Goal: Task Accomplishment & Management: Complete application form

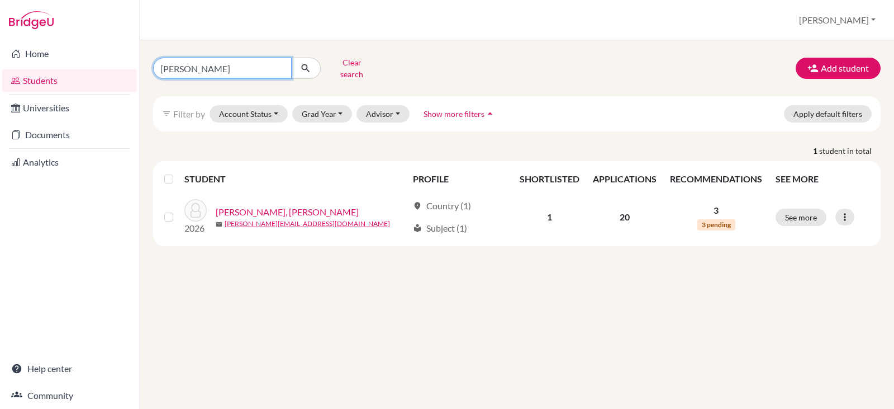
click at [217, 66] on input "adrian abud" at bounding box center [222, 68] width 139 height 21
type input "a"
type input "victoriaq paredes"
click at [306, 63] on icon "submit" at bounding box center [305, 68] width 11 height 11
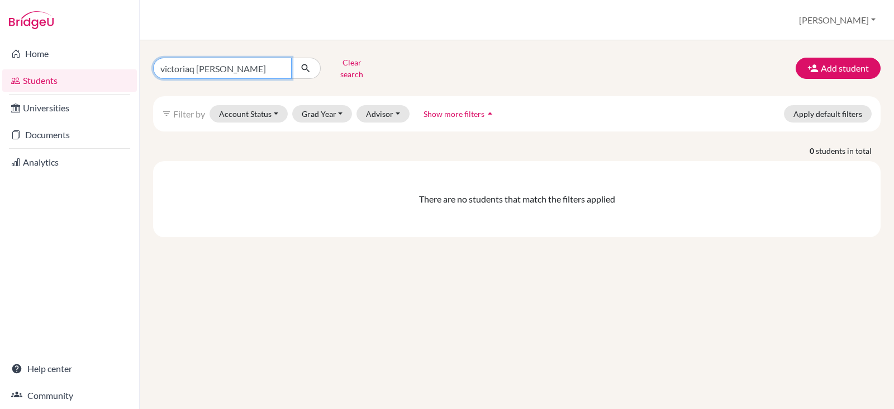
click at [234, 67] on input "victoriaq paredes" at bounding box center [222, 68] width 139 height 21
type input "victoriaq"
click at [302, 63] on icon "submit" at bounding box center [305, 68] width 11 height 11
click at [212, 68] on input "victoriaq" at bounding box center [222, 68] width 139 height 21
type input "victoria"
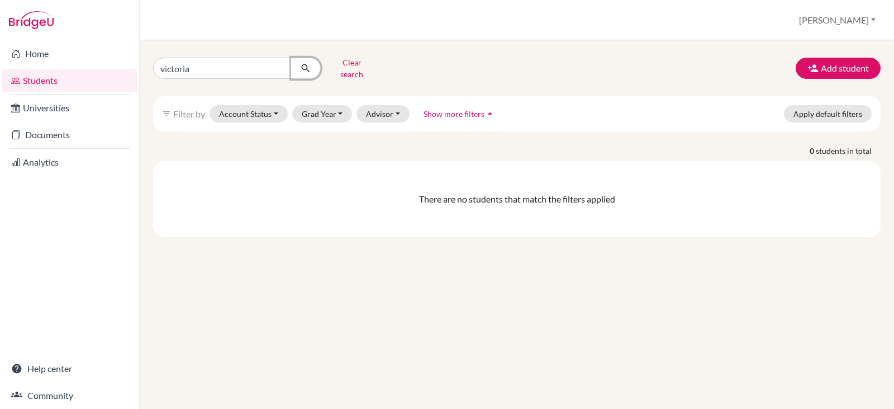
click at [306, 68] on icon "submit" at bounding box center [305, 68] width 11 height 11
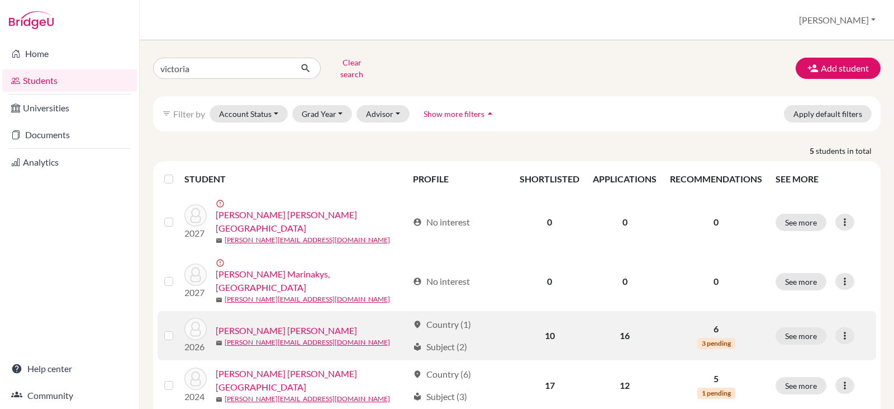
click at [254, 324] on link "Paredes Torres, Victoria Maria" at bounding box center [286, 330] width 141 height 13
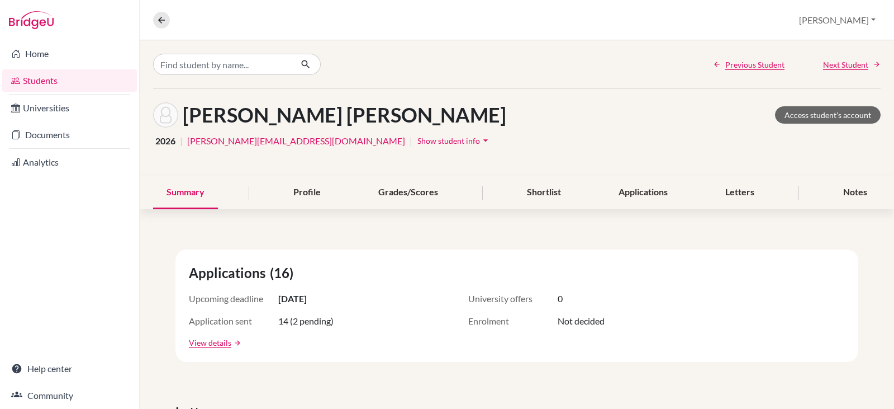
click at [418, 141] on span "Show student info" at bounding box center [449, 141] width 63 height 10
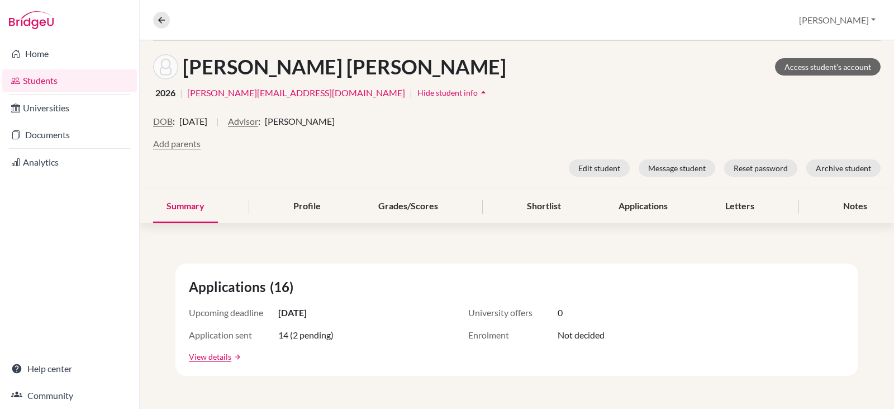
scroll to position [49, 0]
click at [217, 355] on link "View details" at bounding box center [210, 356] width 42 height 12
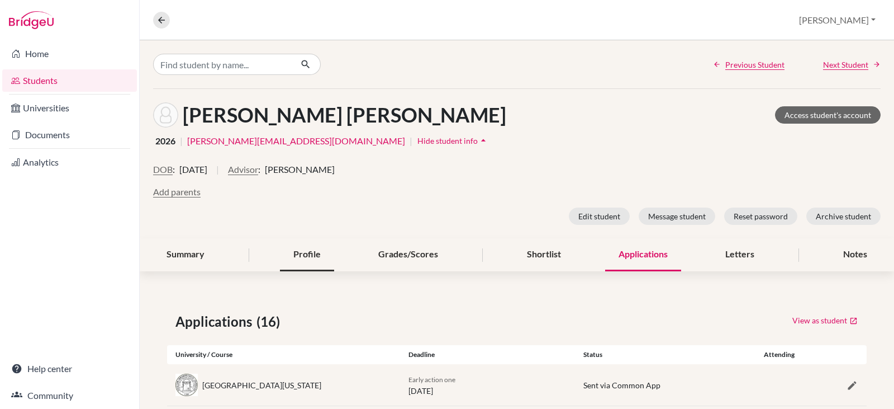
click at [306, 252] on div "Profile" at bounding box center [307, 254] width 54 height 33
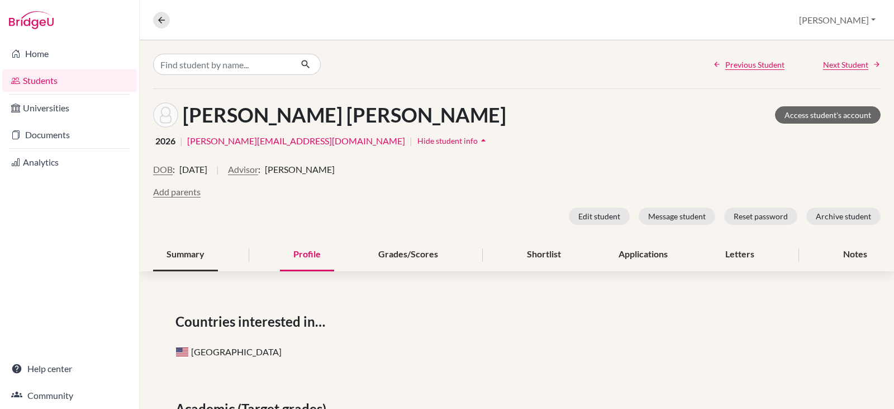
click at [190, 258] on div "Summary" at bounding box center [185, 254] width 65 height 33
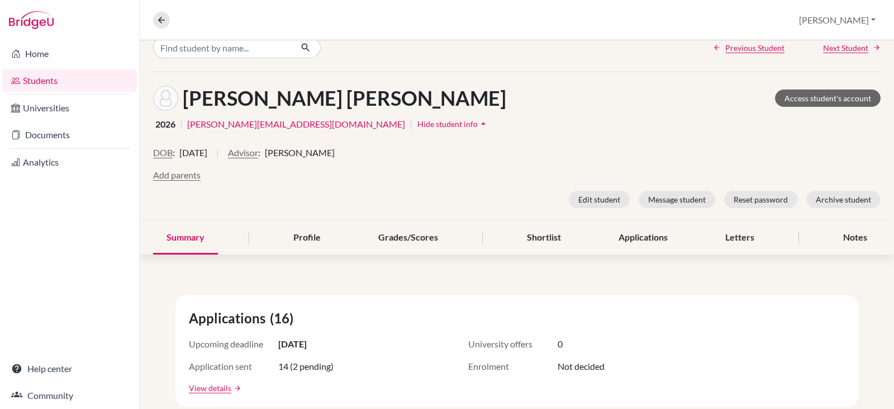
scroll to position [16, 0]
click at [636, 241] on div "Applications" at bounding box center [643, 238] width 76 height 33
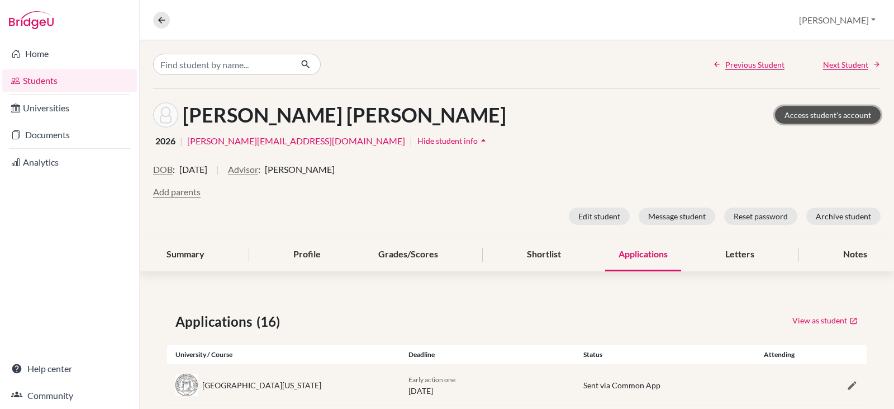
click at [818, 115] on link "Access student's account" at bounding box center [828, 114] width 106 height 17
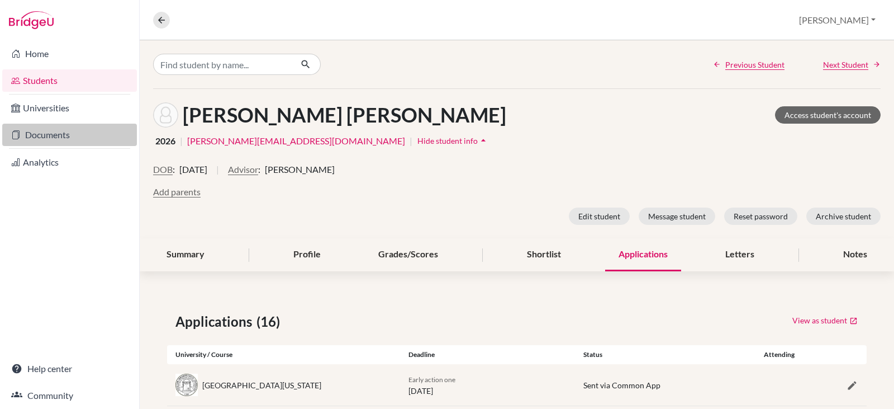
click at [47, 133] on link "Documents" at bounding box center [69, 135] width 135 height 22
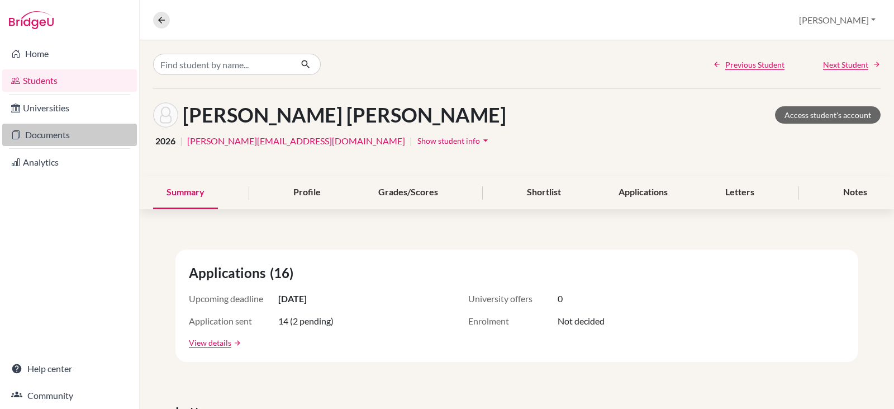
click at [39, 132] on link "Documents" at bounding box center [69, 135] width 135 height 22
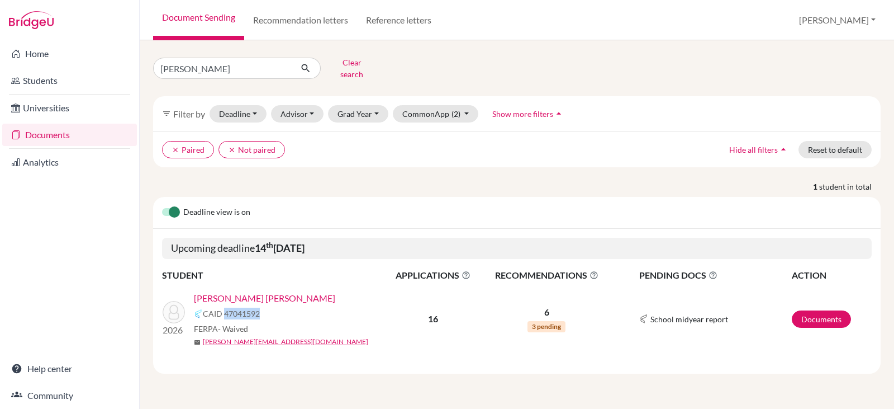
drag, startPoint x: 225, startPoint y: 309, endPoint x: 263, endPoint y: 310, distance: 38.0
click at [263, 310] on div "CAID 47041592" at bounding box center [294, 313] width 200 height 13
copy span "47041592"
click at [234, 67] on input "[PERSON_NAME]" at bounding box center [222, 68] width 139 height 21
type input "v"
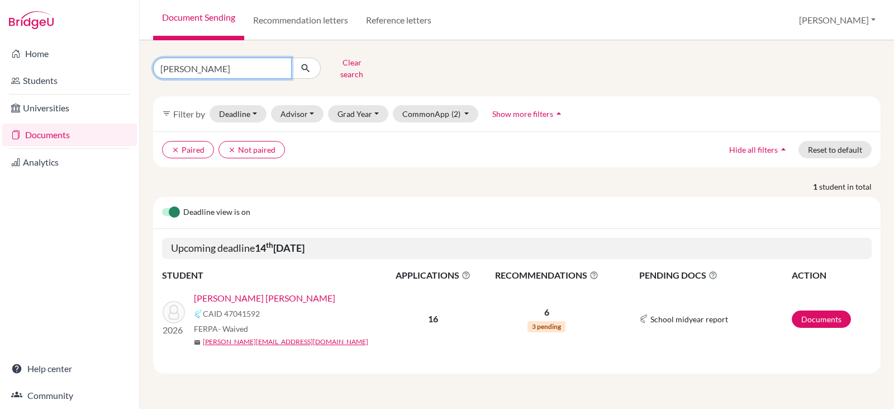
type input "adrian abud"
click at [306, 64] on icon "submit" at bounding box center [305, 68] width 11 height 11
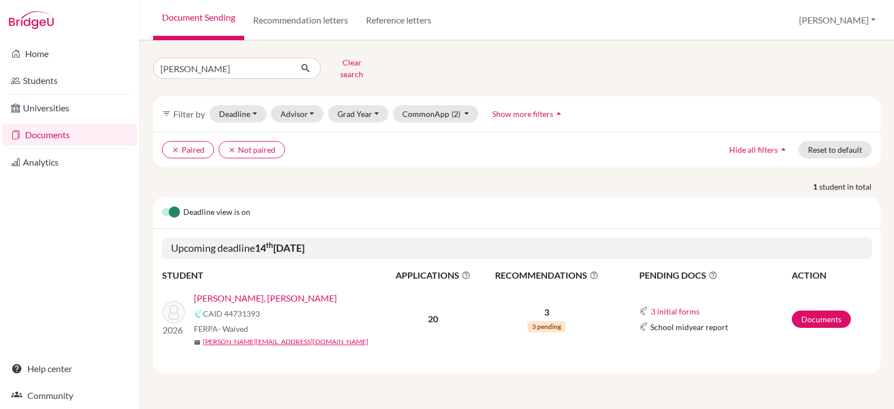
click at [247, 291] on link "Adrian, Abud Gattas" at bounding box center [265, 297] width 143 height 13
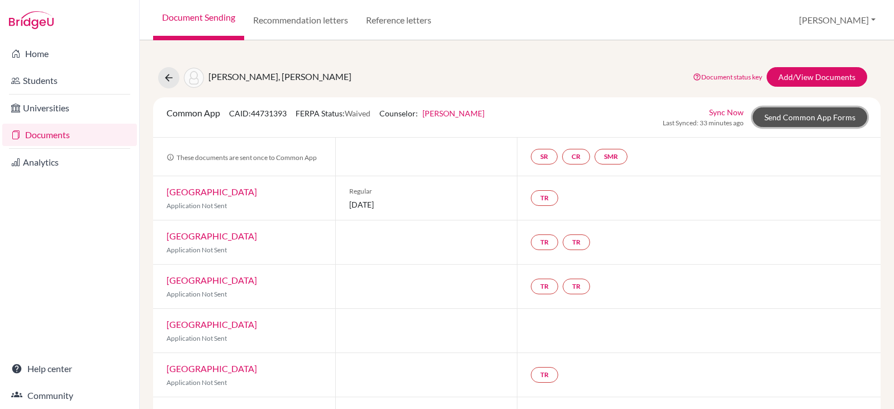
click at [777, 114] on link "Send Common App Forms" at bounding box center [810, 117] width 115 height 20
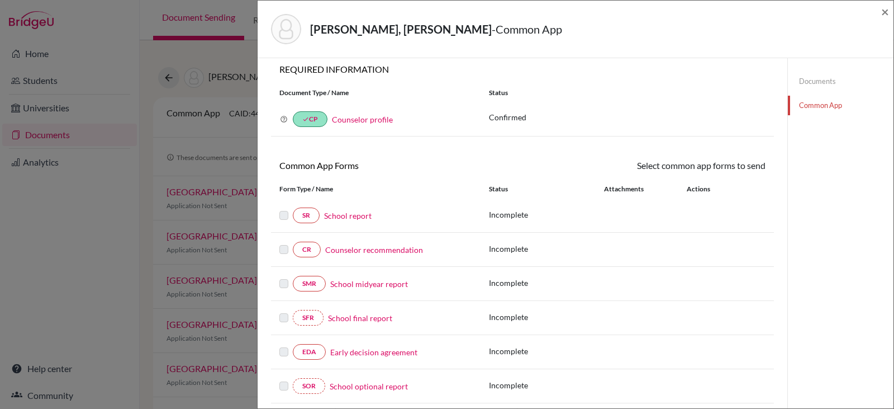
scroll to position [7, 0]
click at [340, 216] on link "School report" at bounding box center [348, 216] width 48 height 12
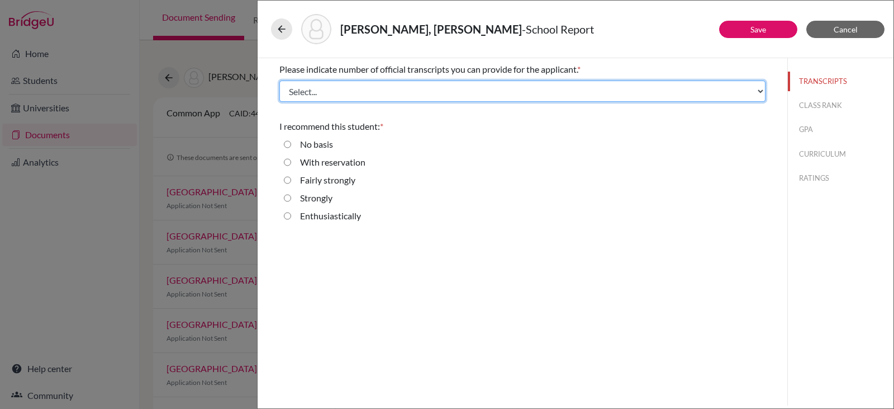
click at [740, 93] on select "Select... 1 2 3 4" at bounding box center [523, 91] width 486 height 21
select select "1"
click at [280, 81] on select "Select... 1 2 3 4" at bounding box center [523, 91] width 486 height 21
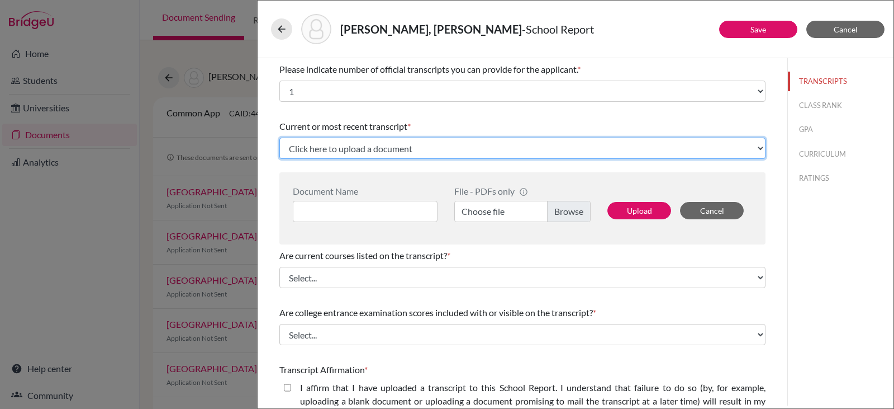
click at [400, 146] on select "Click here to upload a document Upload New File" at bounding box center [523, 148] width 486 height 21
select select "Upload New File"
click at [280, 138] on select "Click here to upload a document Upload New File" at bounding box center [523, 148] width 486 height 21
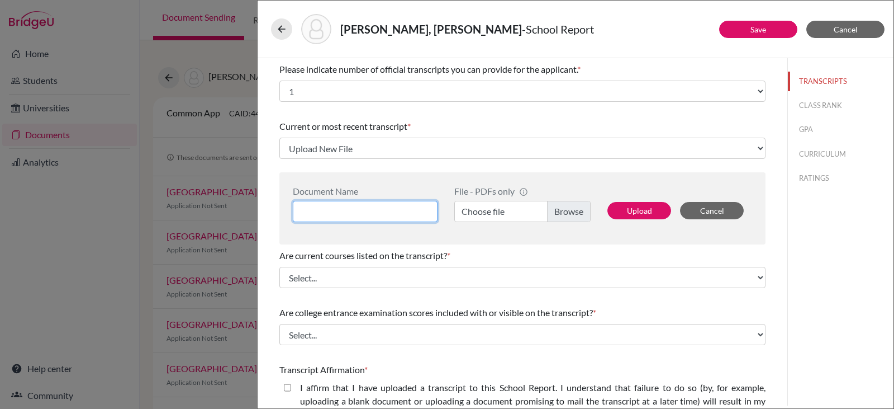
click at [384, 209] on input at bounding box center [365, 211] width 145 height 21
type input "Adrian Abud, 11th"
click at [555, 212] on label "Choose file" at bounding box center [523, 211] width 136 height 21
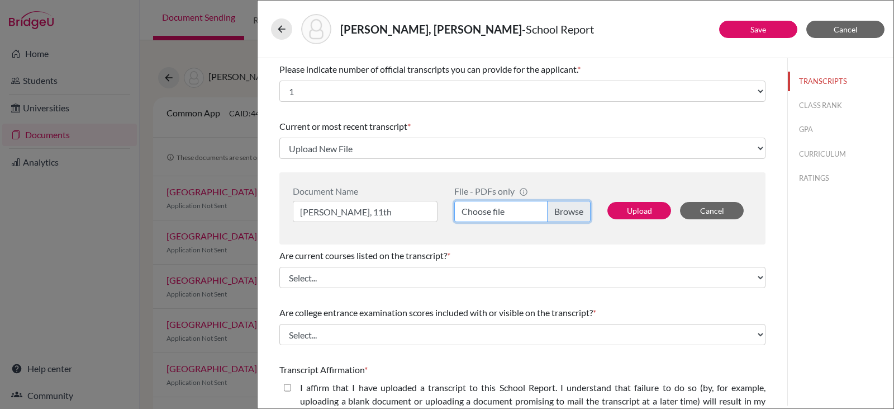
click at [555, 212] on input "Choose file" at bounding box center [523, 211] width 136 height 21
click at [624, 206] on button "Upload" at bounding box center [640, 210] width 64 height 17
select select "691230"
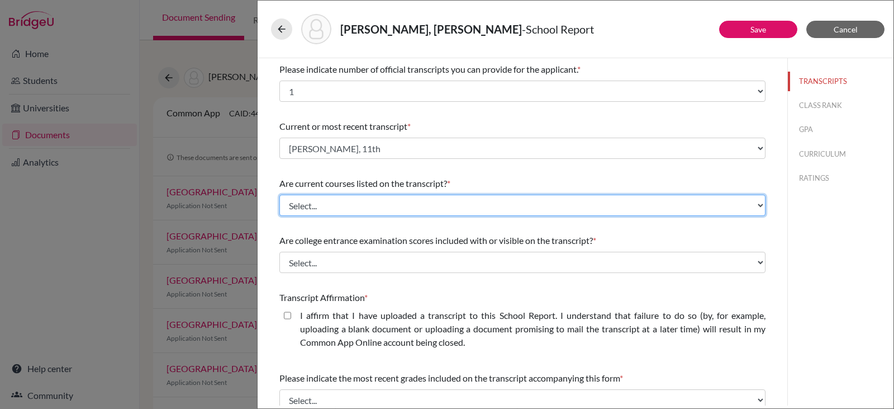
click at [637, 207] on select "Select... Yes No" at bounding box center [523, 205] width 486 height 21
select select "0"
click at [280, 195] on select "Select... Yes No" at bounding box center [523, 205] width 486 height 21
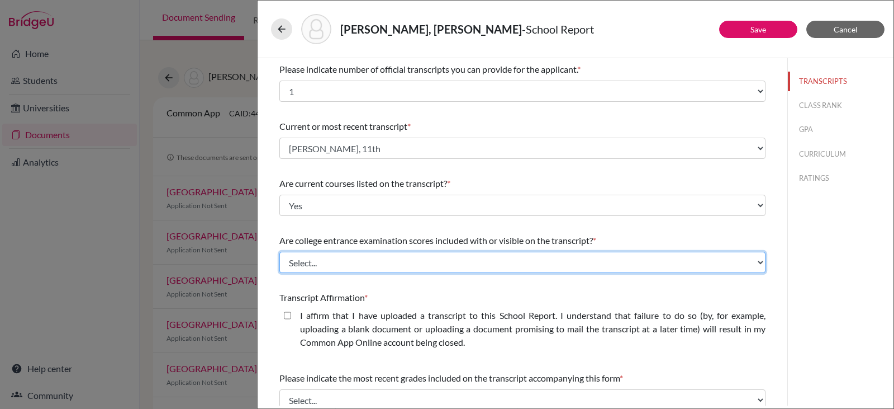
click at [505, 258] on select "Select... Yes No" at bounding box center [523, 262] width 486 height 21
select select "1"
click at [280, 252] on select "Select... Yes No" at bounding box center [523, 262] width 486 height 21
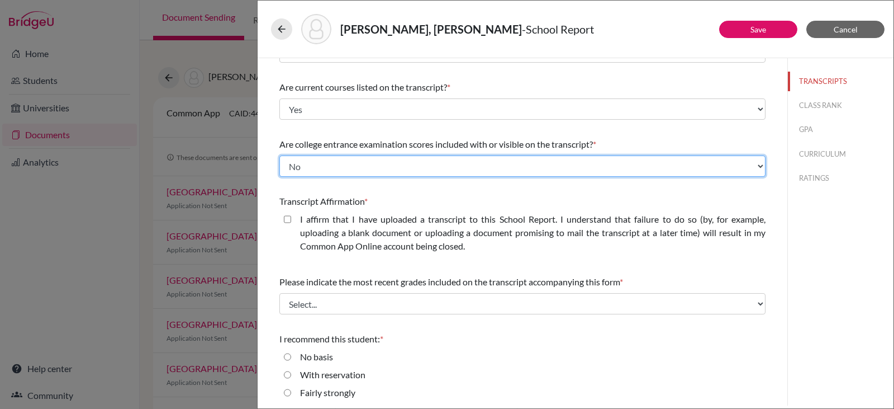
scroll to position [97, 0]
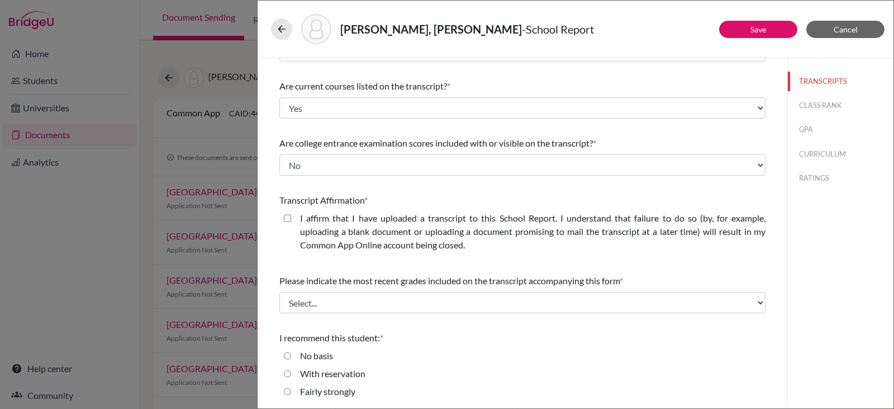
click at [286, 220] on closed\ "I affirm that I have uploaded a transcript to this School Report. I understand …" at bounding box center [287, 217] width 7 height 13
checkbox closed\ "true"
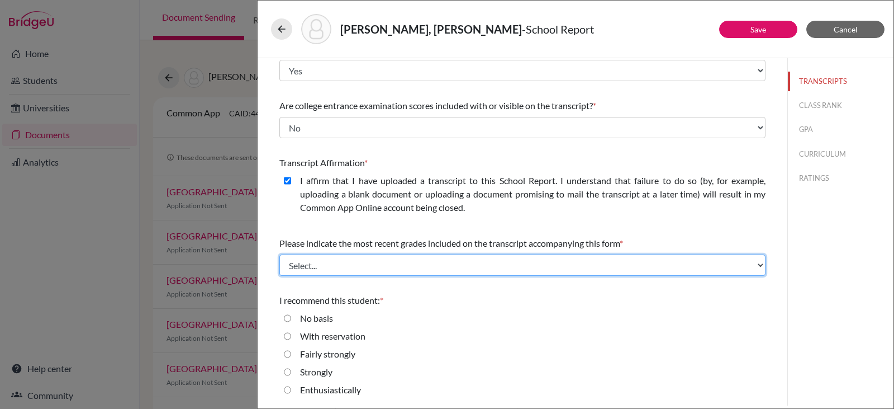
click at [421, 261] on select "Select... Final junior year grades 1st Quarter senior year grades 2nd Quarter/1…" at bounding box center [523, 264] width 486 height 21
select select "0"
click at [280, 254] on select "Select... Final junior year grades 1st Quarter senior year grades 2nd Quarter/1…" at bounding box center [523, 264] width 486 height 21
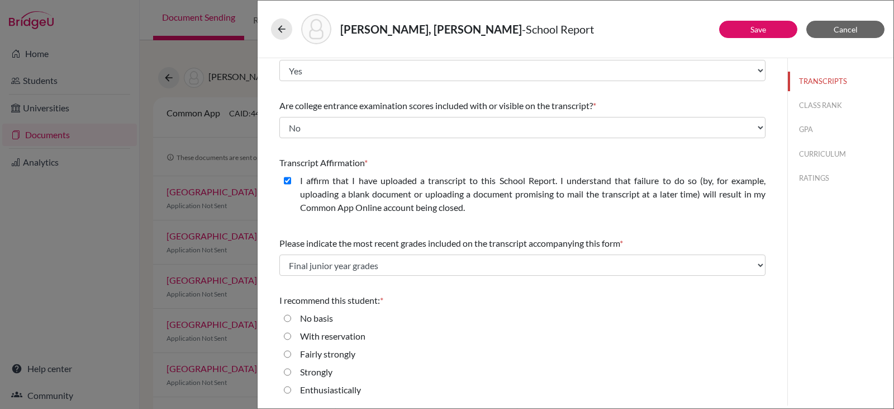
click at [288, 391] on input "Enthusiastically" at bounding box center [287, 389] width 7 height 13
radio input "true"
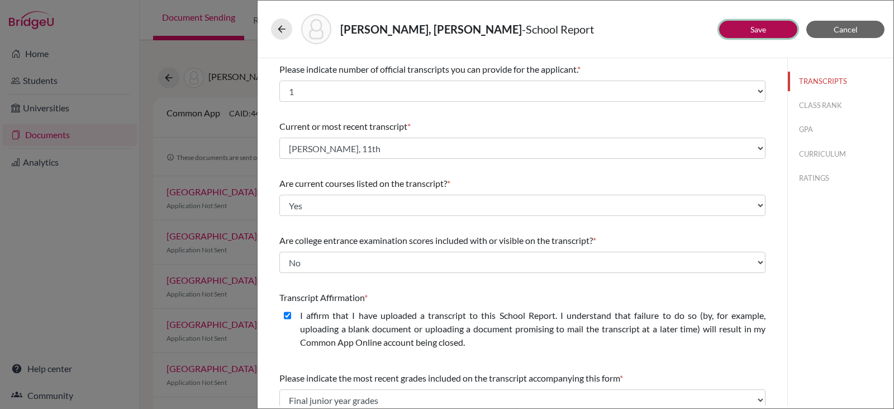
click at [749, 30] on button "Save" at bounding box center [759, 29] width 78 height 17
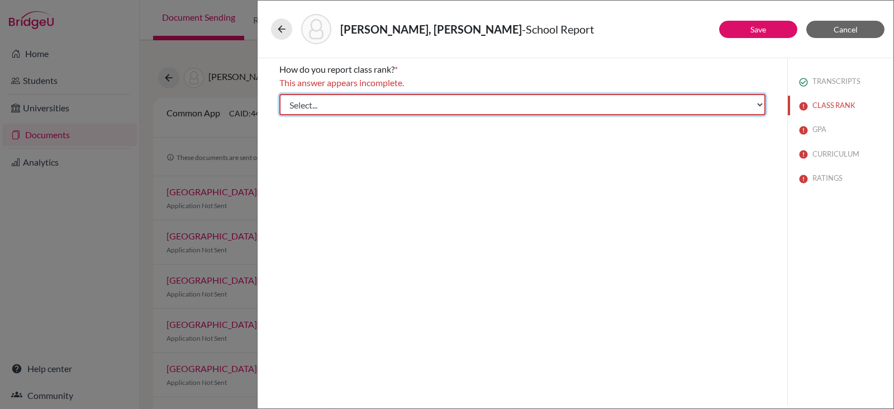
click at [746, 105] on select "Select... Exact Decile Quintile Quartile None" at bounding box center [523, 104] width 486 height 21
select select "5"
click at [280, 94] on select "Select... Exact Decile Quintile Quartile None" at bounding box center [523, 104] width 486 height 21
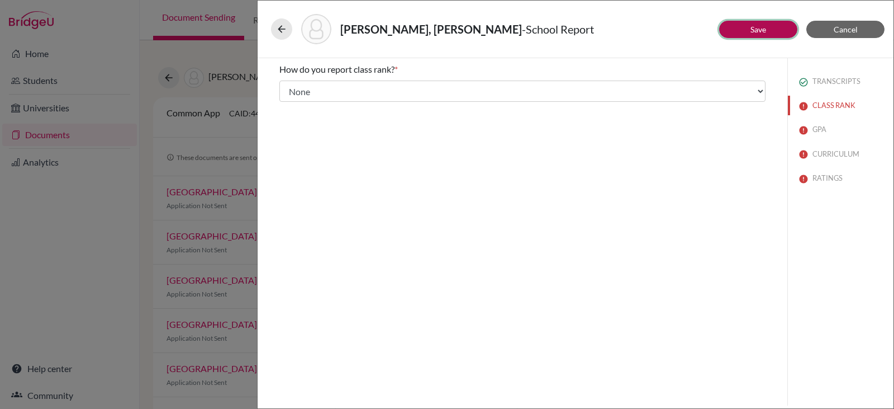
click at [746, 28] on button "Save" at bounding box center [759, 29] width 78 height 17
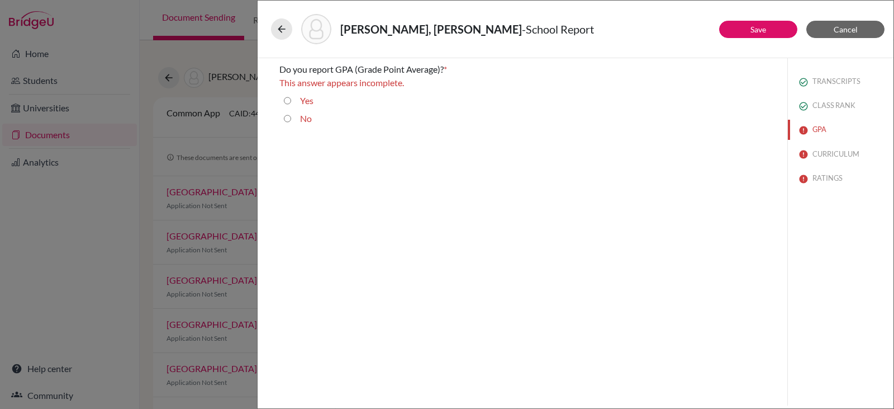
click at [287, 98] on input "Yes" at bounding box center [287, 100] width 7 height 13
radio input "true"
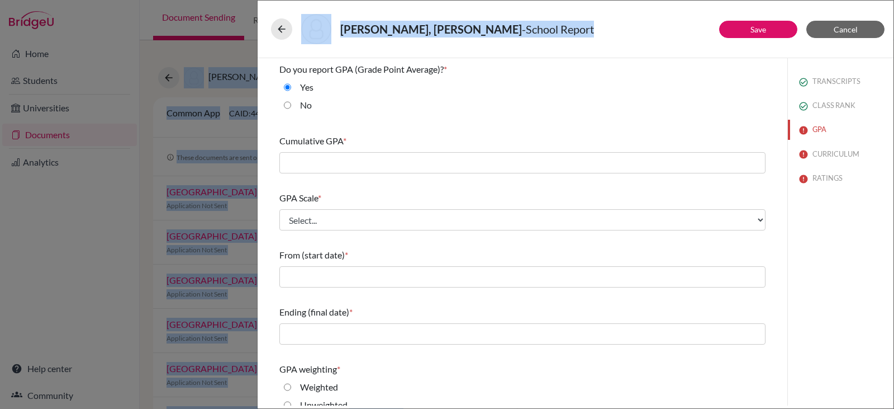
drag, startPoint x: 552, startPoint y: 10, endPoint x: 362, endPoint y: -58, distance: 201.6
click at [362, 0] on html "Home Students Universities Documents Analytics Help center Community Document S…" at bounding box center [447, 204] width 894 height 409
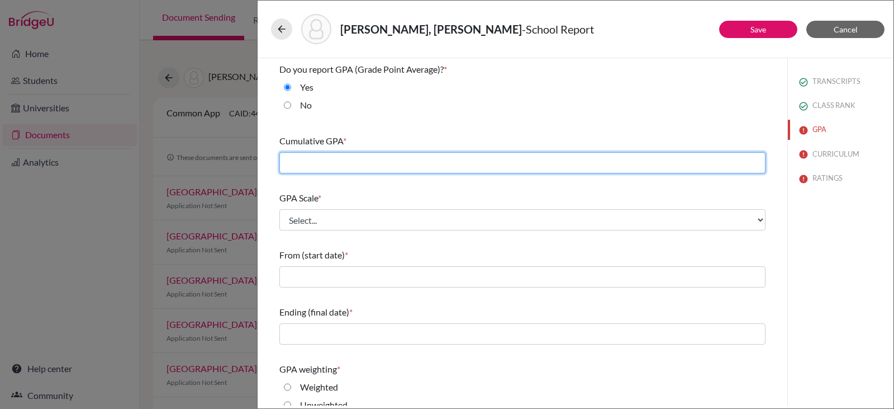
click at [420, 171] on input "text" at bounding box center [523, 162] width 486 height 21
type input "93.79"
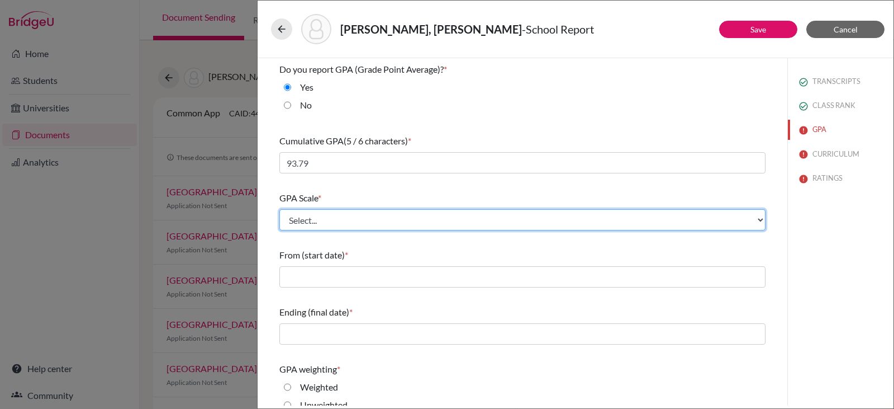
click at [348, 219] on select "Select... 4 5 6 7 8 9 10 11 12 13 14 15 16 17 18 19 20 100" at bounding box center [523, 219] width 486 height 21
select select "100"
click at [280, 209] on select "Select... 4 5 6 7 8 9 10 11 12 13 14 15 16 17 18 19 20 100" at bounding box center [523, 219] width 486 height 21
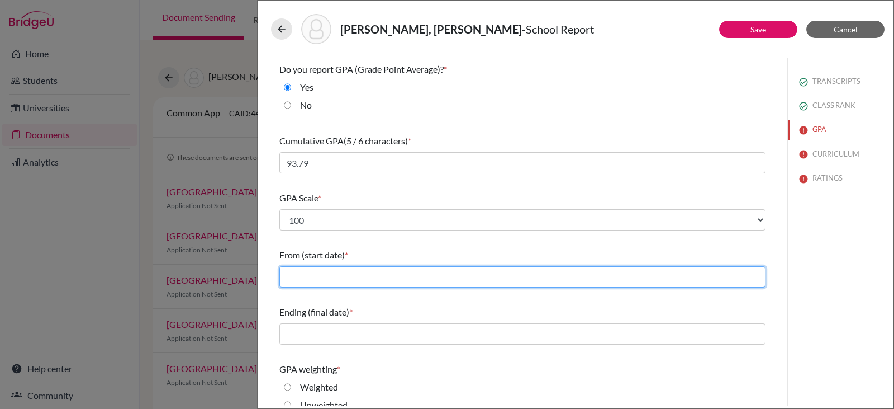
click at [311, 274] on input "text" at bounding box center [523, 276] width 486 height 21
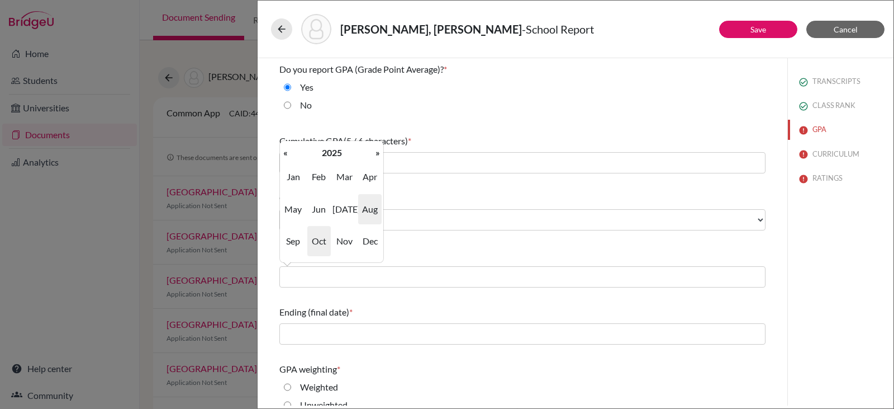
click at [373, 209] on span "Aug" at bounding box center [369, 209] width 23 height 30
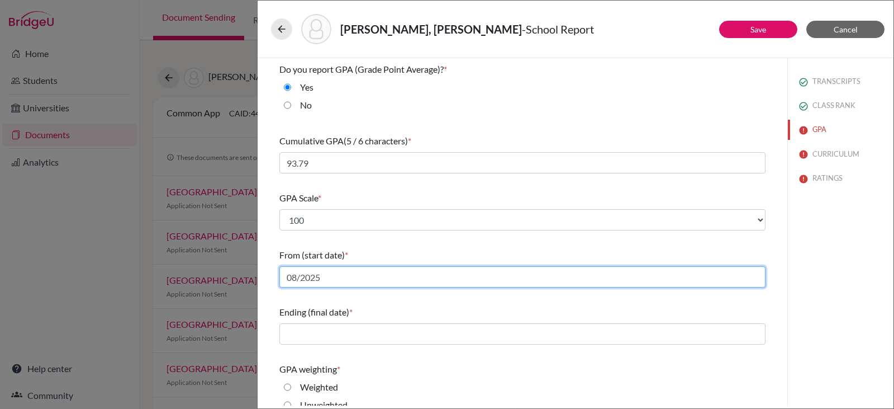
click at [327, 276] on input "08/2025" at bounding box center [523, 276] width 486 height 21
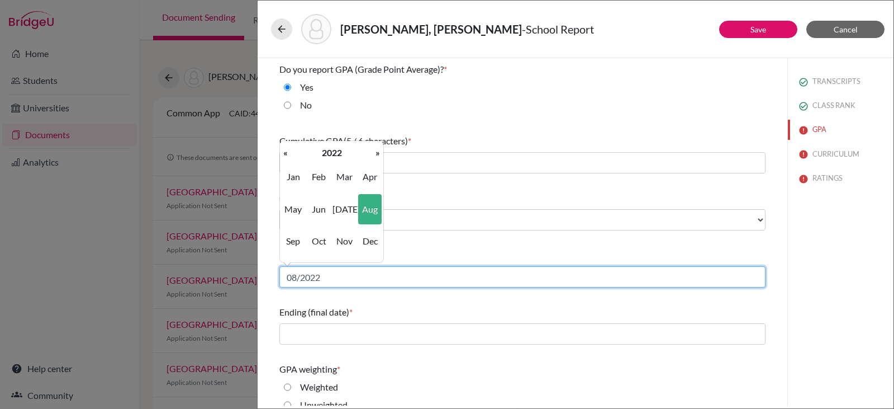
type input "08/2022"
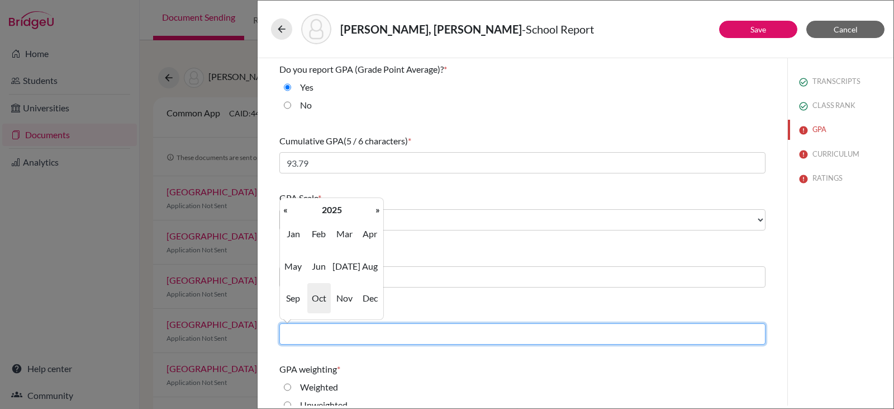
click at [298, 335] on input "text" at bounding box center [523, 333] width 486 height 21
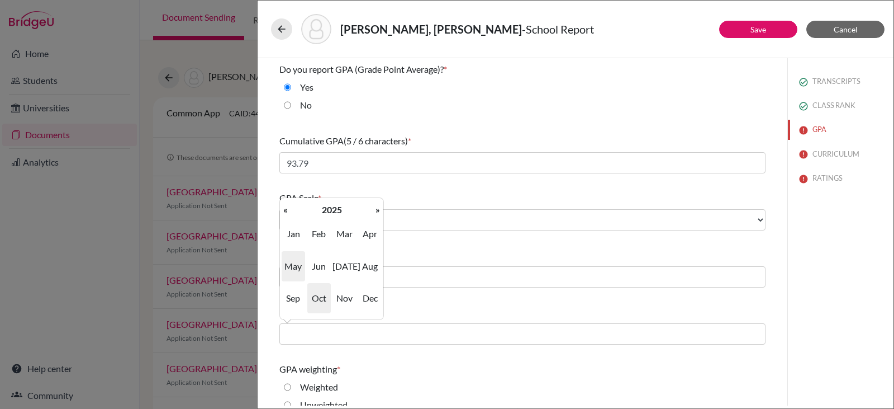
click at [291, 264] on span "May" at bounding box center [293, 266] width 23 height 30
type input "05/2025"
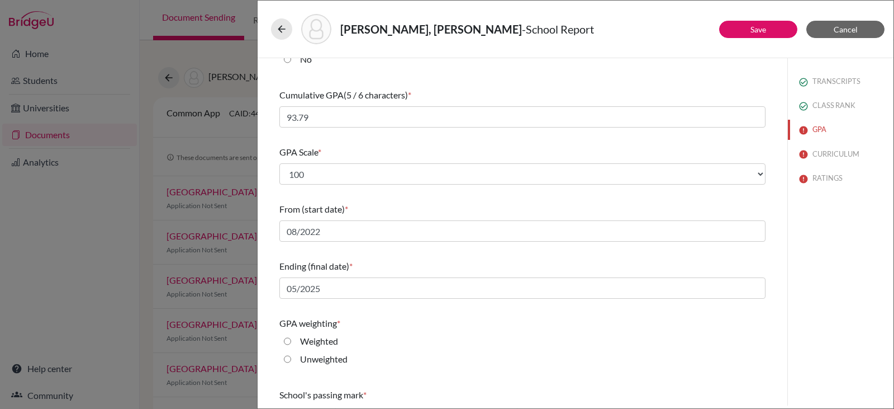
scroll to position [102, 0]
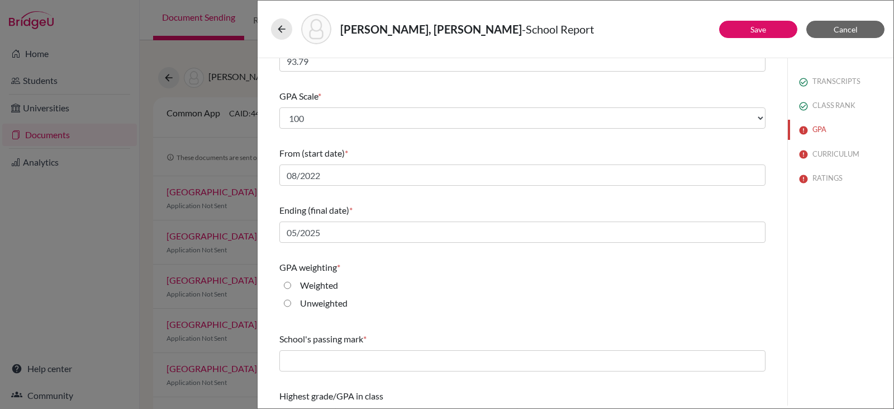
click at [287, 285] on input "Weighted" at bounding box center [287, 284] width 7 height 13
radio input "true"
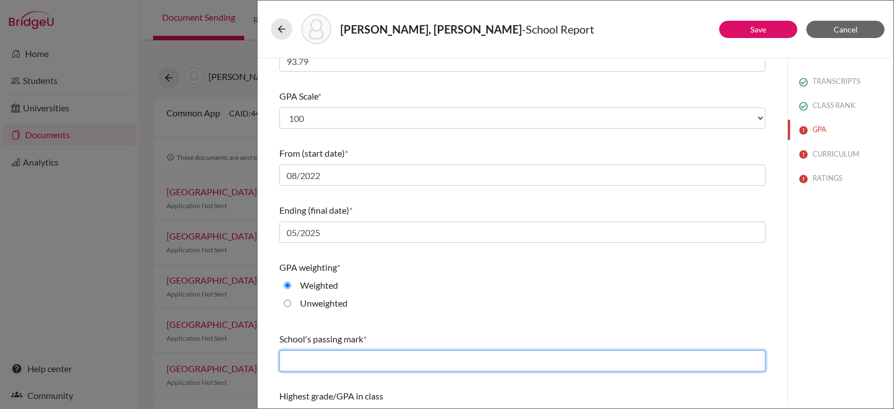
click at [290, 360] on input "text" at bounding box center [523, 360] width 486 height 21
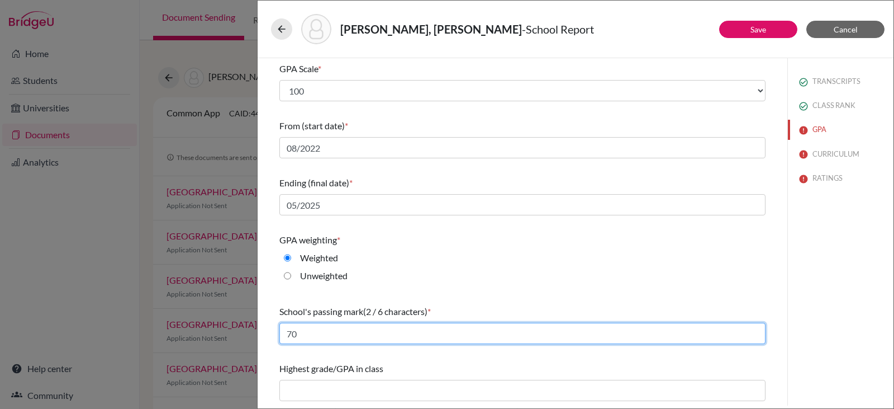
type input "70"
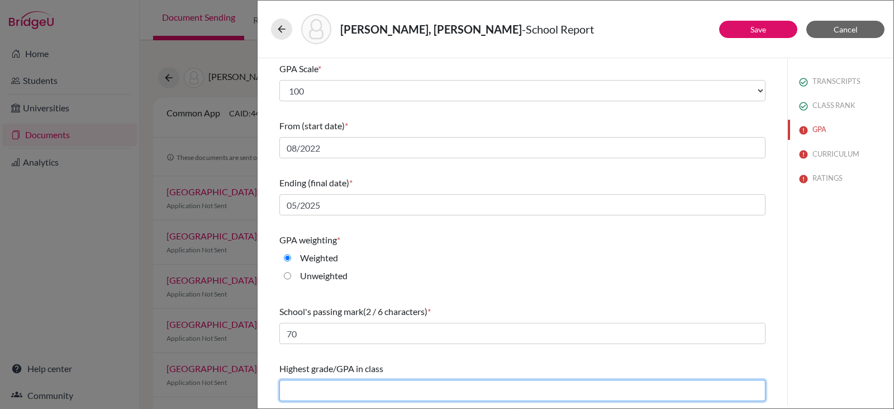
click at [385, 387] on input "text" at bounding box center [523, 390] width 486 height 21
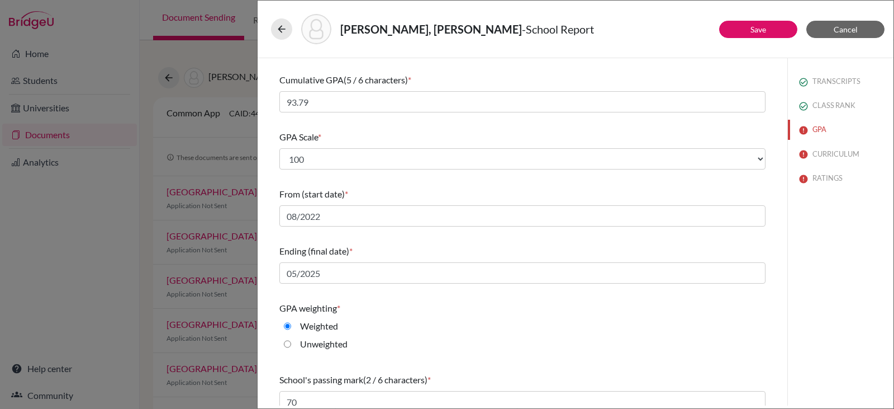
scroll to position [59, 0]
type input "99"
click at [749, 29] on button "Save" at bounding box center [759, 29] width 78 height 17
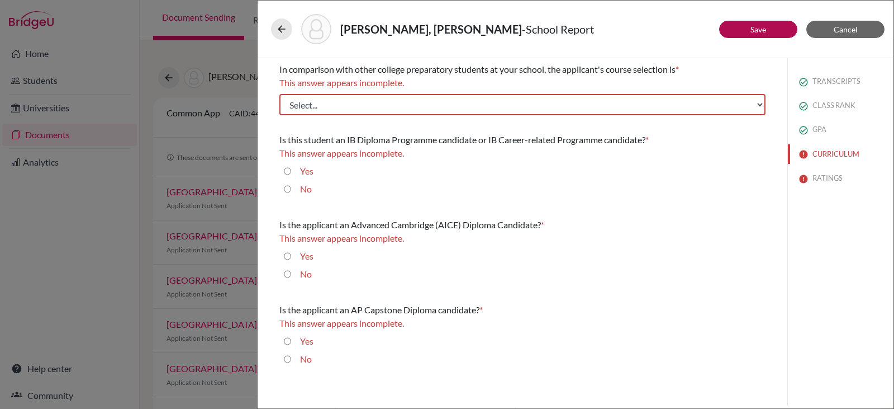
scroll to position [0, 0]
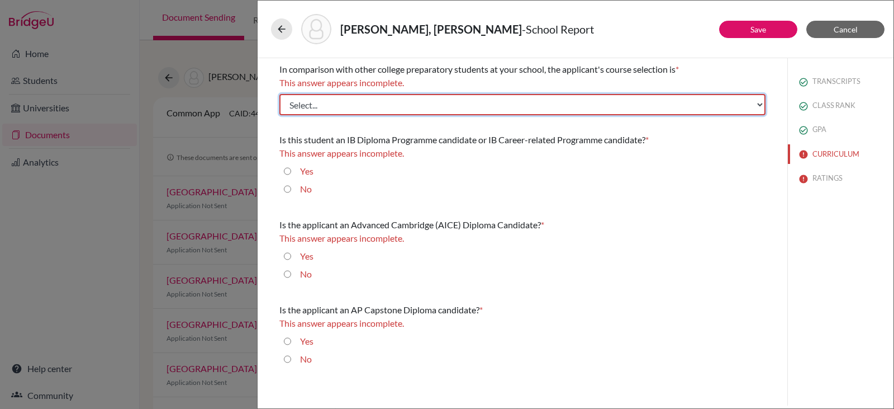
click at [660, 106] on select "Select... Less than demanding Average Demanding Very demanding Most demanding P…" at bounding box center [523, 104] width 486 height 21
select select "4"
click at [280, 94] on select "Select... Less than demanding Average Demanding Very demanding Most demanding P…" at bounding box center [523, 104] width 486 height 21
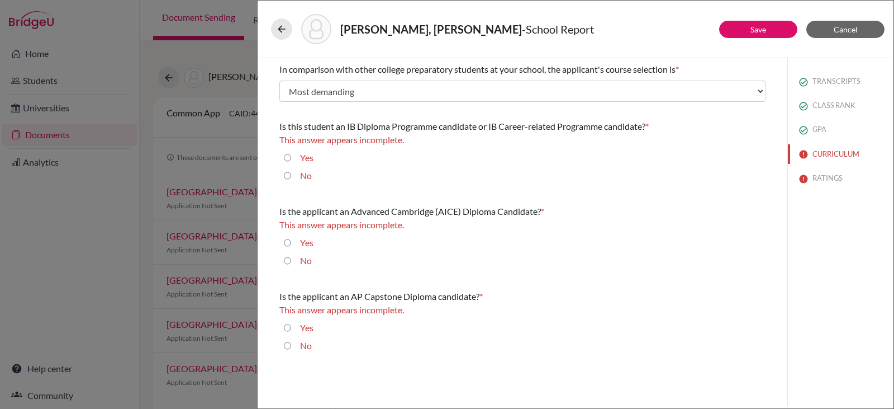
click at [288, 176] on input "No" at bounding box center [287, 175] width 7 height 13
radio input "true"
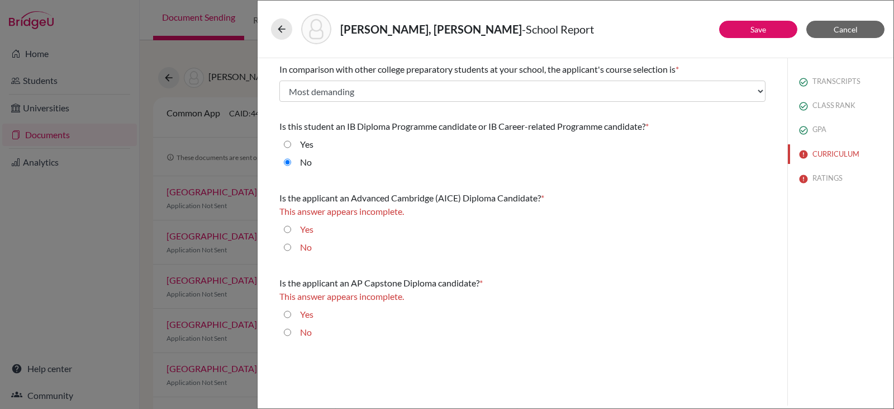
click at [287, 247] on input "No" at bounding box center [287, 246] width 7 height 13
radio input "true"
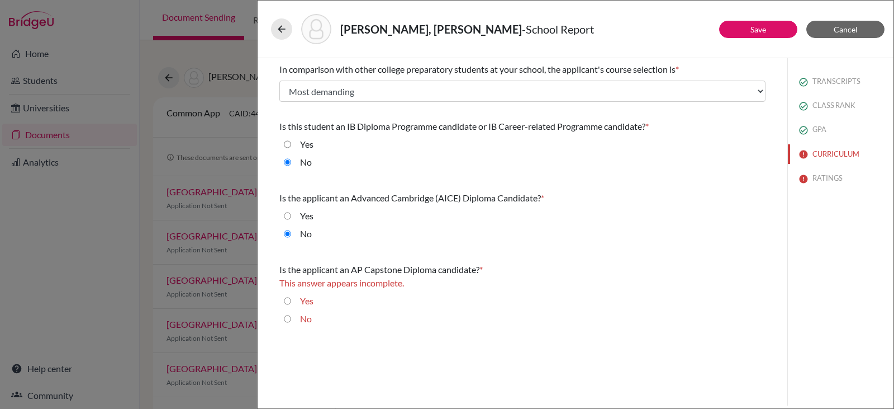
click at [287, 319] on input "No" at bounding box center [287, 318] width 7 height 13
radio input "true"
click at [754, 26] on link "Save" at bounding box center [759, 30] width 16 height 10
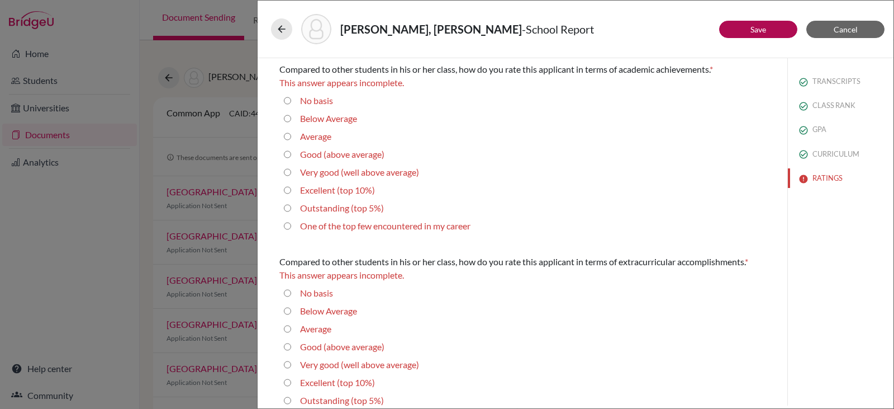
click at [288, 174] on average\) "Very good (well above average)" at bounding box center [287, 171] width 7 height 13
radio average\) "true"
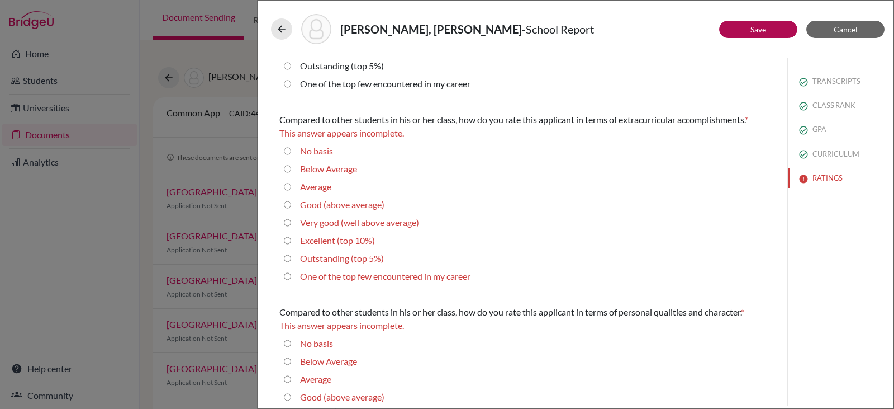
scroll to position [129, 0]
click at [287, 239] on 10\%\) "Excellent (top 10%)" at bounding box center [287, 239] width 7 height 13
radio 10\%\) "true"
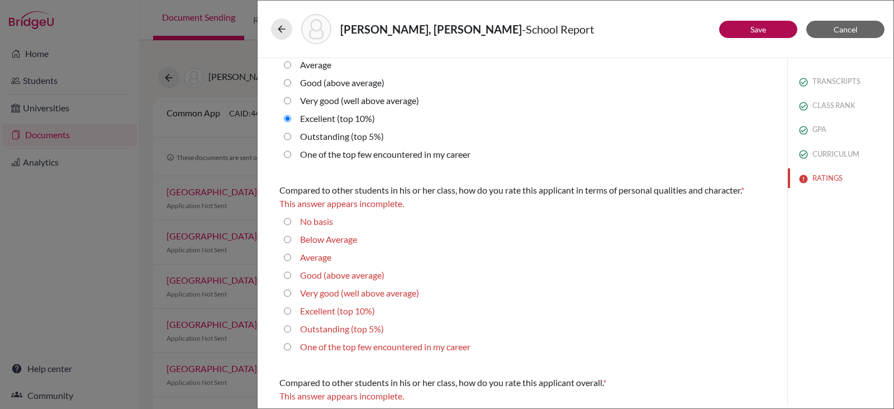
scroll to position [238, 0]
click at [288, 326] on 5\%\) "Outstanding (top 5%)" at bounding box center [287, 327] width 7 height 13
radio 5\%\) "true"
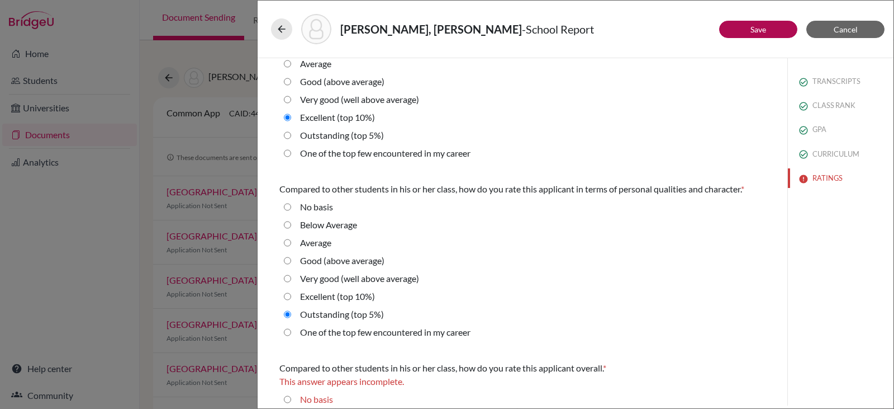
scroll to position [190, 0]
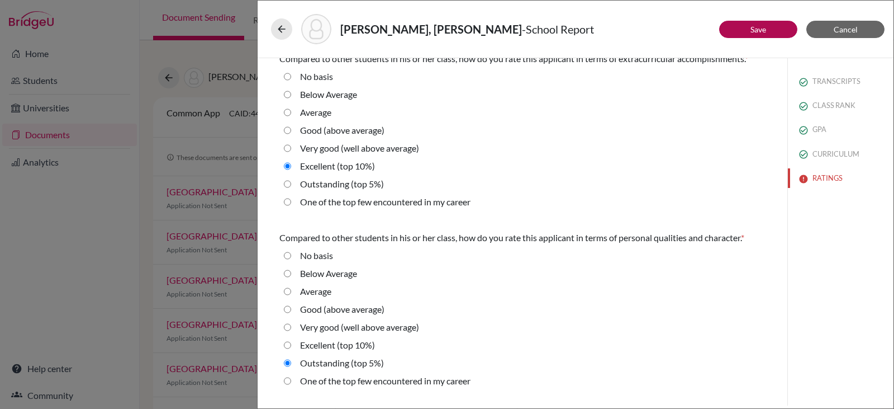
click at [288, 184] on 5\%\) "Outstanding (top 5%)" at bounding box center [287, 183] width 7 height 13
radio 5\%\) "true"
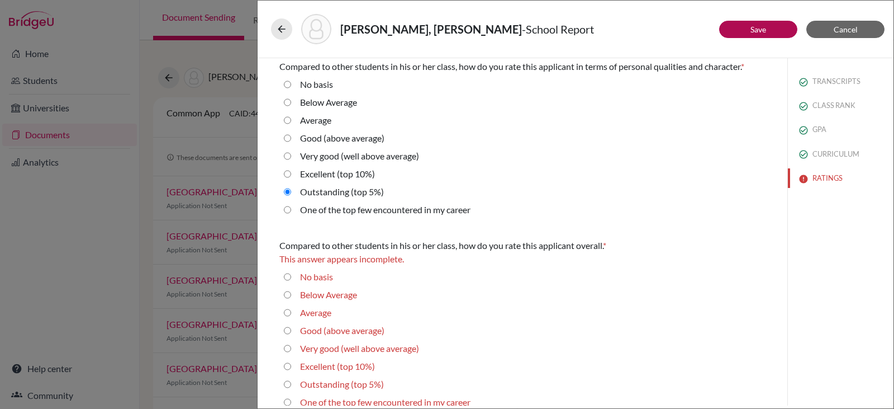
scroll to position [373, 0]
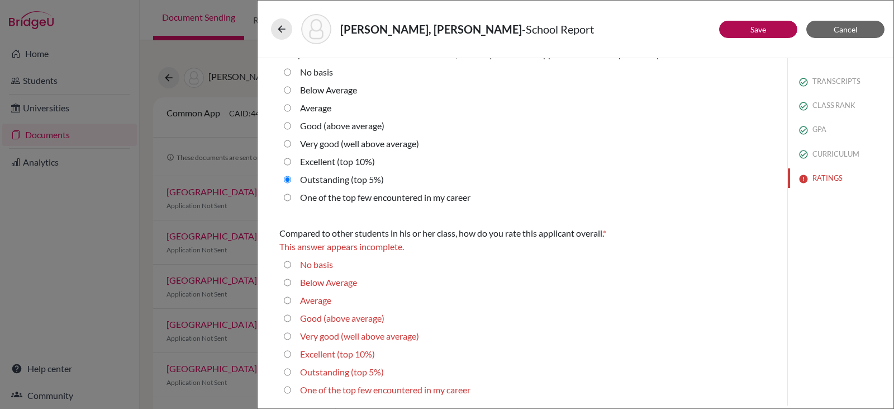
click at [289, 338] on average\) "Very good (well above average)" at bounding box center [287, 335] width 7 height 13
radio average\) "true"
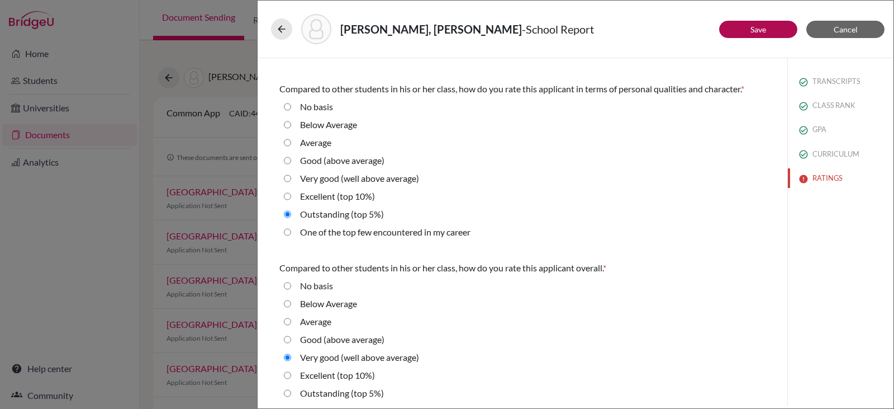
scroll to position [359, 0]
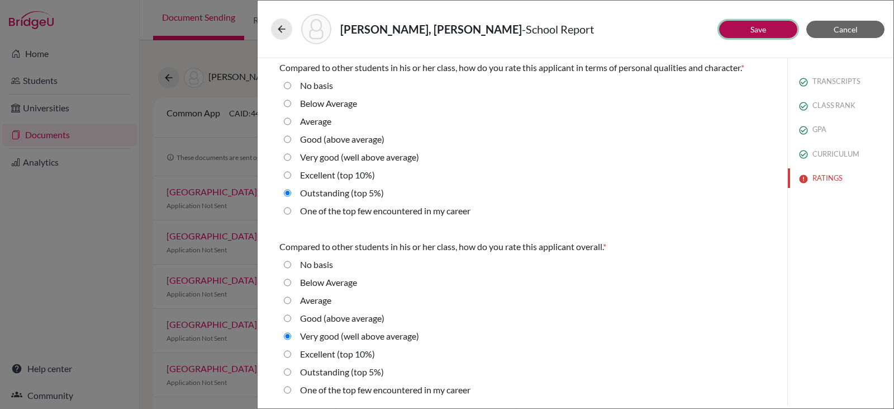
click at [746, 27] on button "Save" at bounding box center [759, 29] width 78 height 17
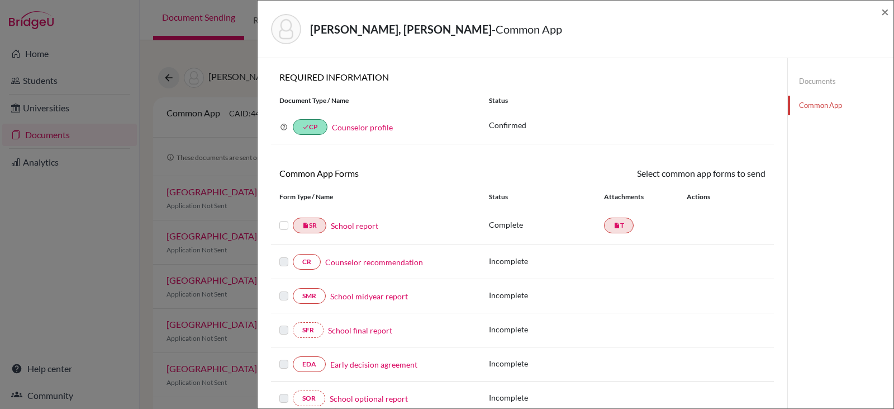
click at [370, 259] on link "Counselor recommendation" at bounding box center [374, 262] width 98 height 12
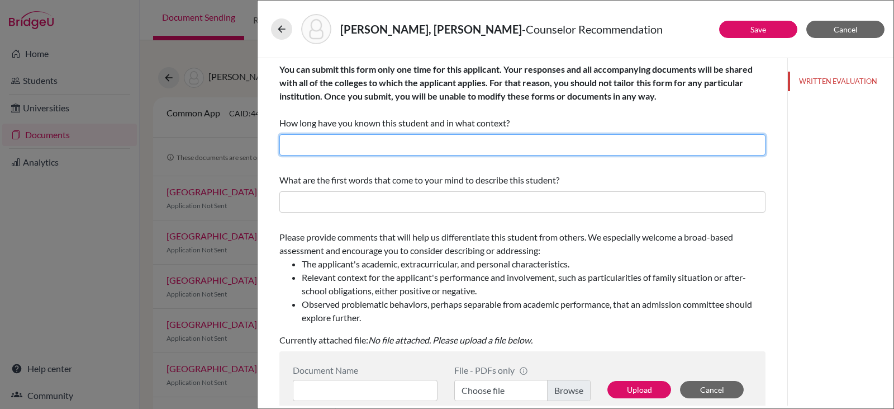
click at [405, 142] on input "text" at bounding box center [523, 144] width 486 height 21
type input "2 years as College Counselor"
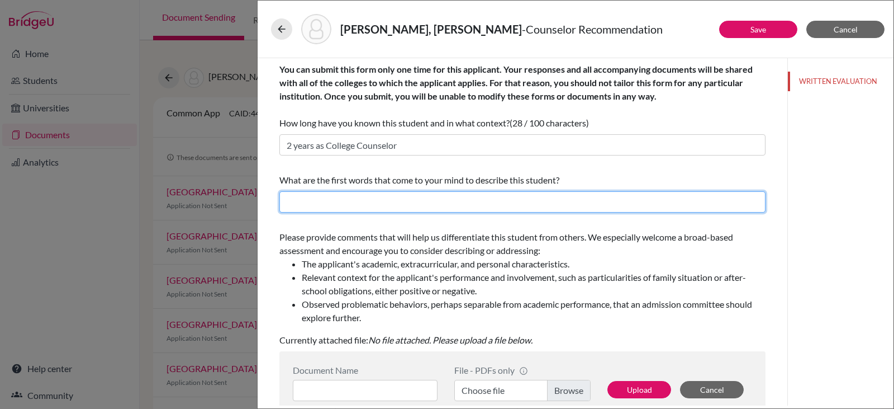
click at [361, 203] on input "text" at bounding box center [523, 201] width 486 height 21
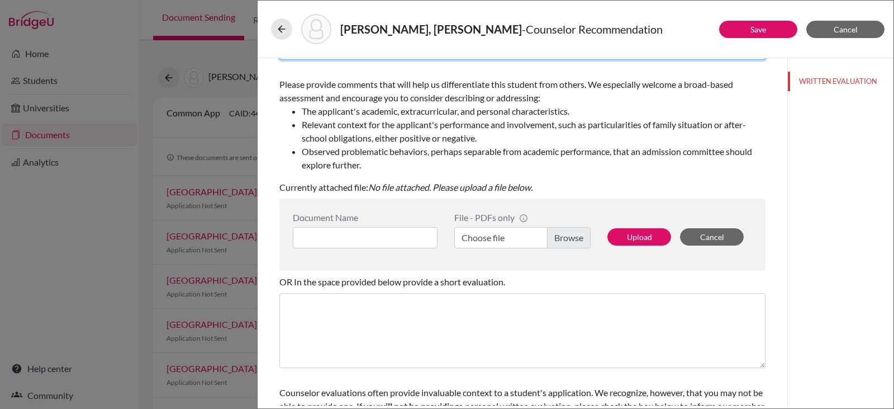
scroll to position [158, 0]
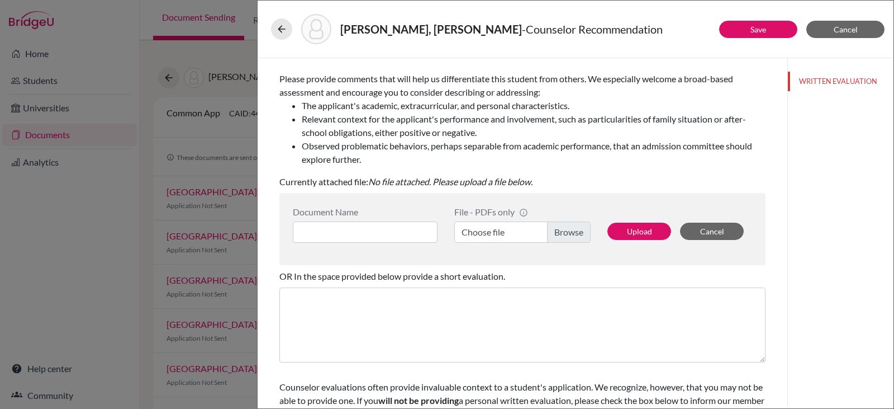
type input "Diplomatic, collaborator, leader, just, trustworthy, accepting, motivated, flex…"
click at [347, 229] on input at bounding box center [365, 231] width 145 height 21
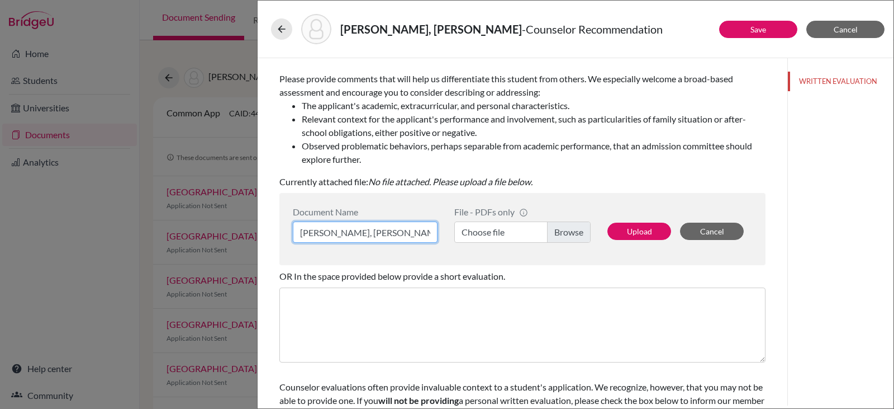
type input "Adrian Abud, LOR"
click at [556, 229] on label "Choose file" at bounding box center [523, 231] width 136 height 21
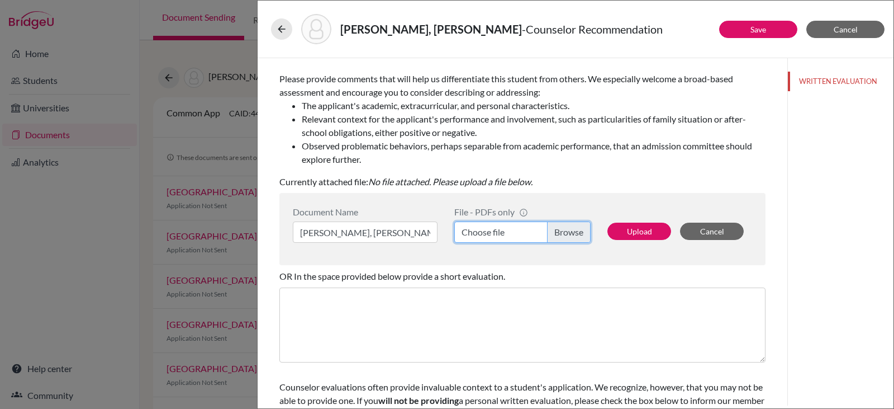
click at [556, 229] on input "Choose file" at bounding box center [523, 231] width 136 height 21
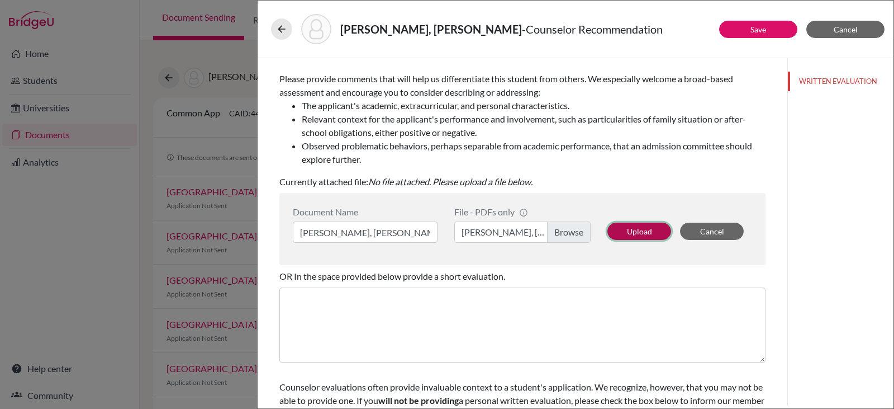
click at [627, 226] on button "Upload" at bounding box center [640, 231] width 64 height 17
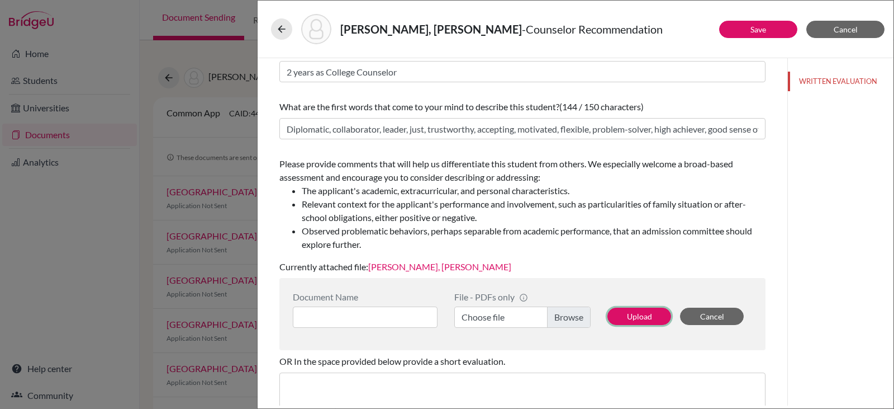
scroll to position [73, 0]
click at [740, 29] on button "Save" at bounding box center [759, 29] width 78 height 17
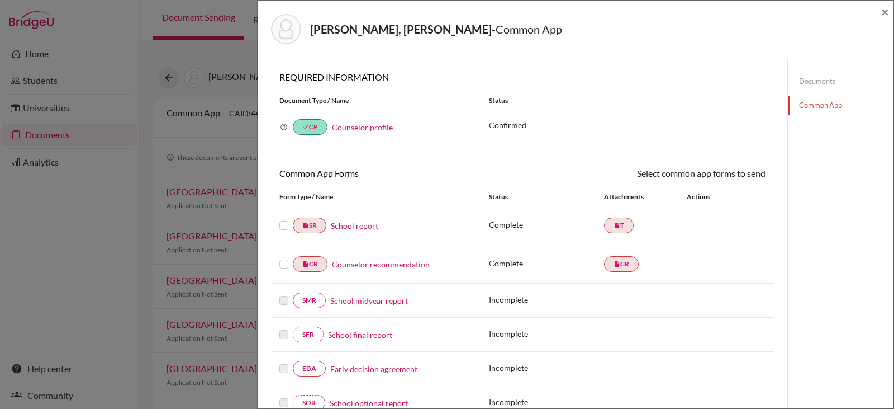
click at [283, 219] on label at bounding box center [284, 219] width 9 height 0
click at [0, 0] on input "checkbox" at bounding box center [0, 0] width 0 height 0
click at [285, 258] on label at bounding box center [284, 258] width 9 height 0
click at [0, 0] on input "checkbox" at bounding box center [0, 0] width 0 height 0
click at [733, 174] on link "Send" at bounding box center [743, 175] width 46 height 17
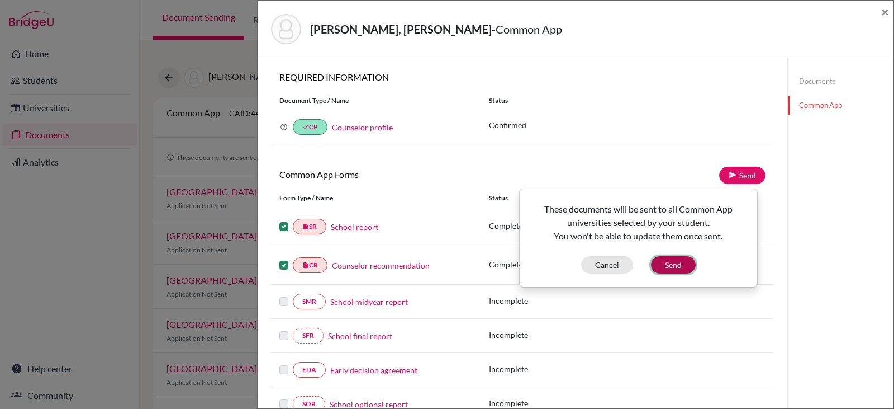
click at [668, 264] on button "Send" at bounding box center [673, 264] width 45 height 17
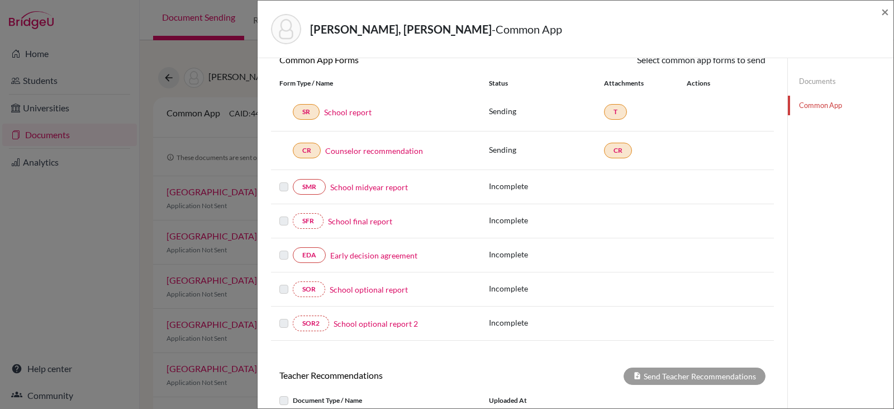
scroll to position [110, 0]
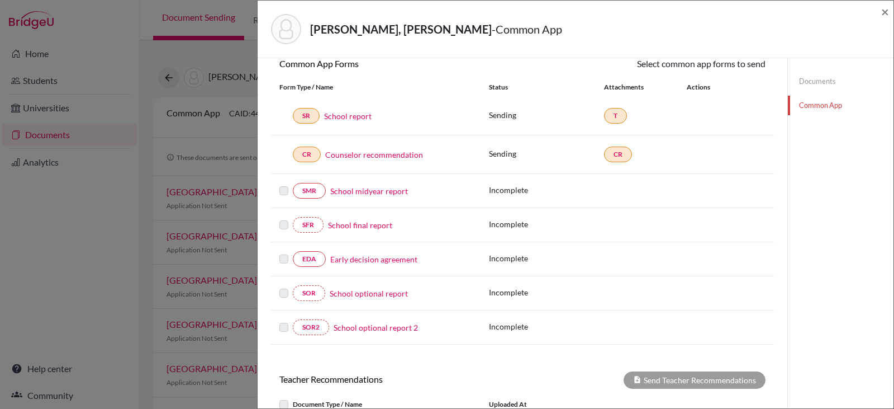
click at [365, 259] on link "Early decision agreement" at bounding box center [373, 259] width 87 height 12
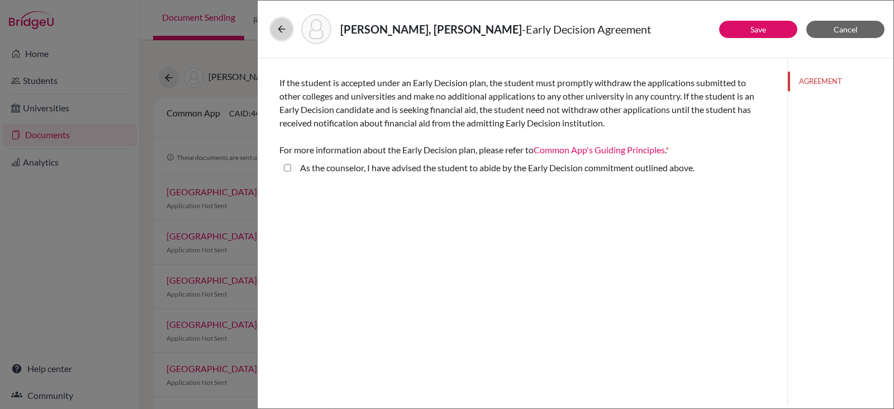
click at [283, 28] on icon at bounding box center [281, 28] width 11 height 11
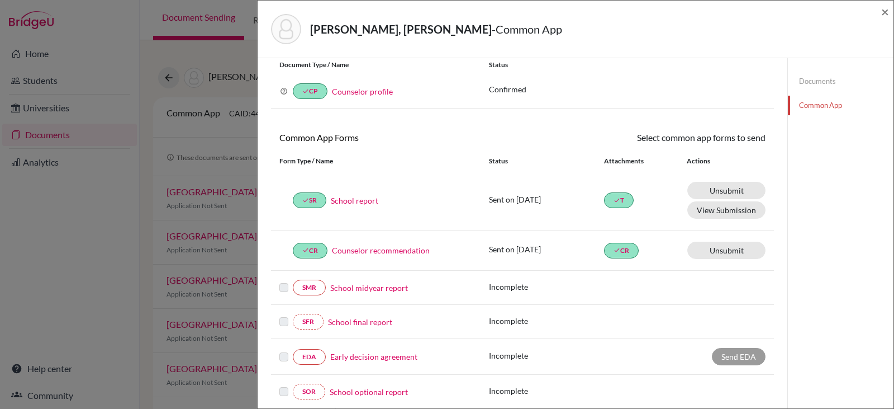
scroll to position [35, 0]
click at [885, 14] on span "×" at bounding box center [886, 11] width 8 height 16
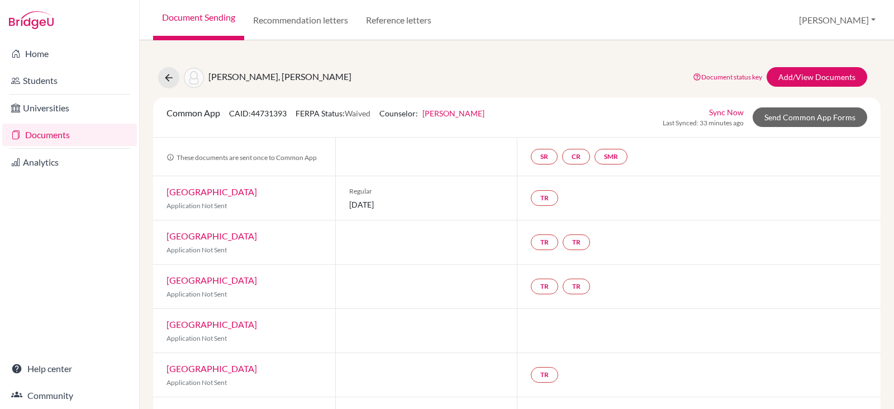
click at [60, 133] on link "Documents" at bounding box center [69, 135] width 135 height 22
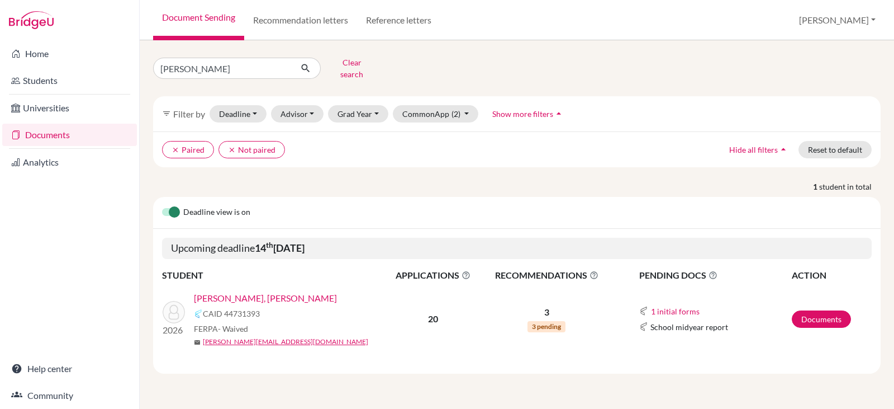
click at [212, 291] on link "[PERSON_NAME], [PERSON_NAME]" at bounding box center [265, 297] width 143 height 13
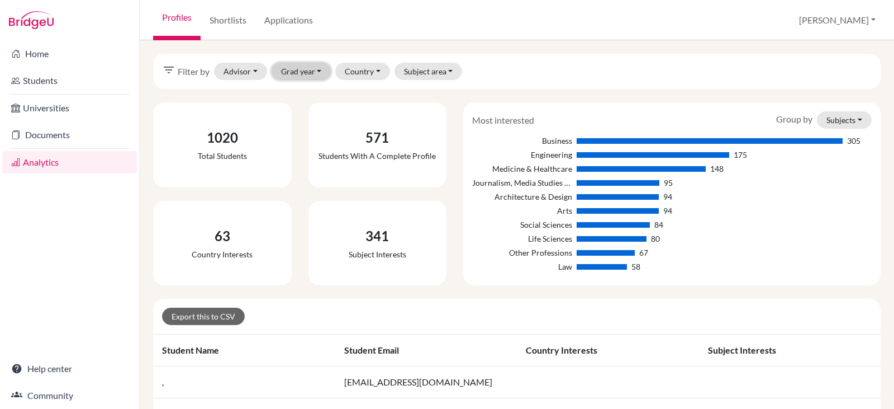
click at [311, 73] on button "Grad year" at bounding box center [302, 71] width 60 height 17
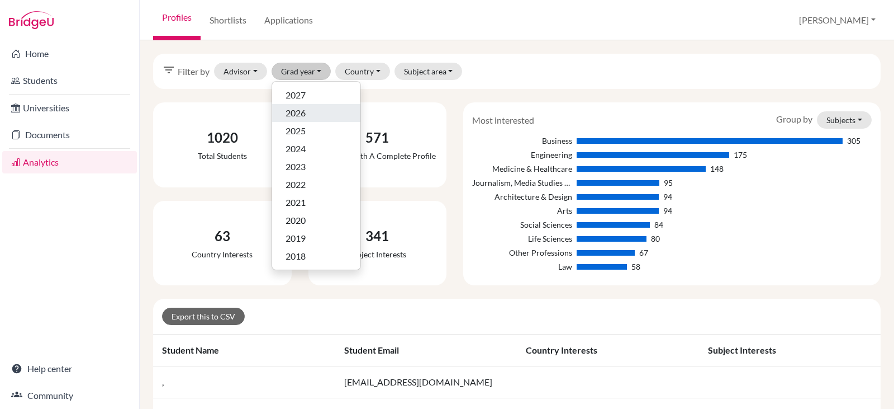
click at [298, 115] on span "2026" at bounding box center [296, 112] width 20 height 13
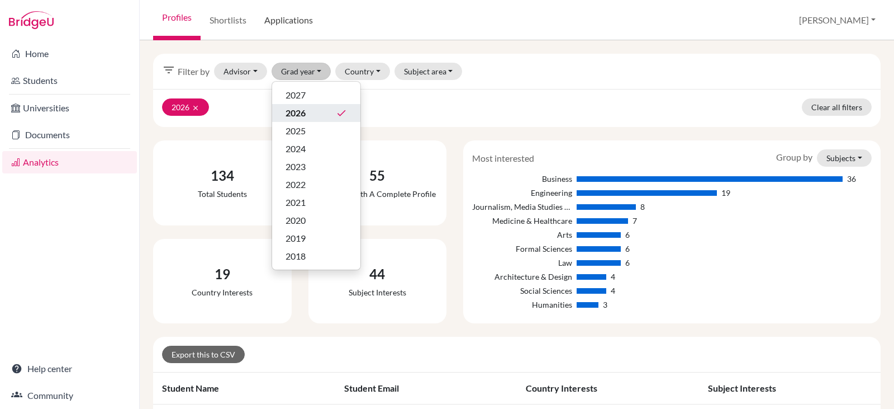
click at [284, 22] on link "Applications" at bounding box center [288, 20] width 67 height 40
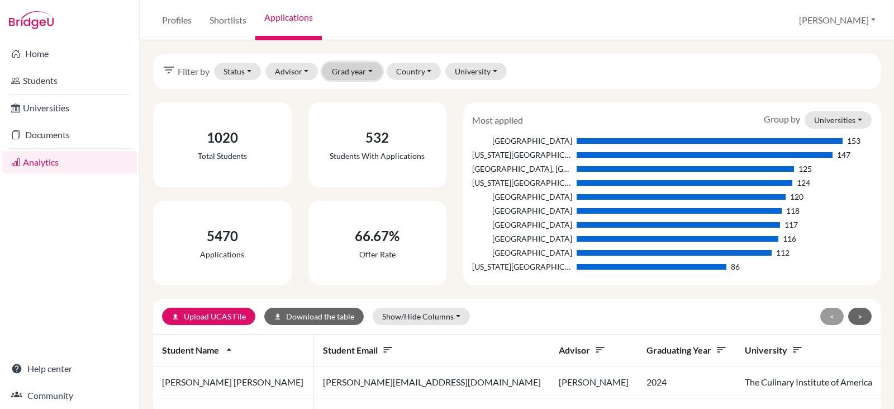
click at [340, 70] on button "Grad year" at bounding box center [353, 71] width 60 height 17
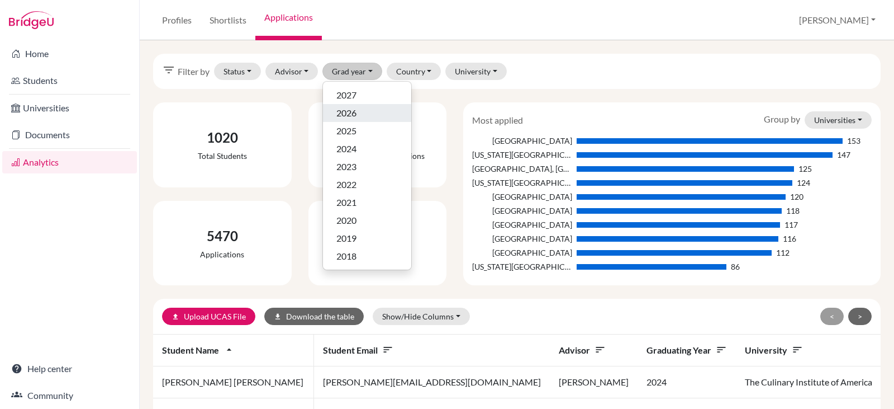
click at [351, 113] on span "2026" at bounding box center [347, 112] width 20 height 13
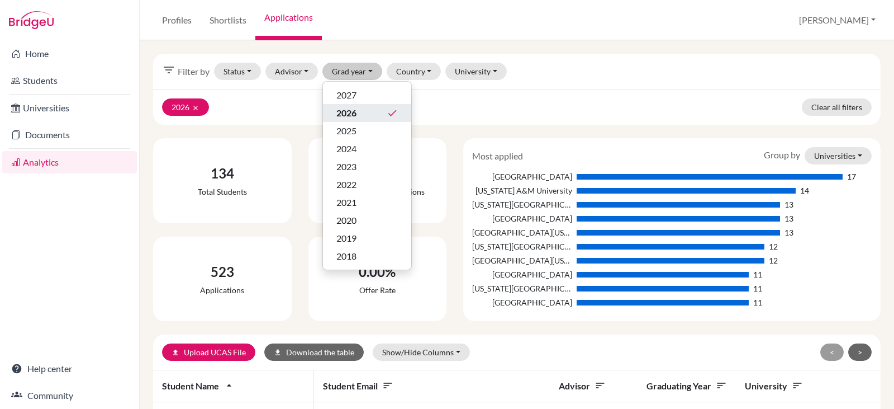
click at [569, 62] on div "filter_list Filter by Status Not sent Sent Successful Attending Advisor Bacila,…" at bounding box center [517, 71] width 728 height 35
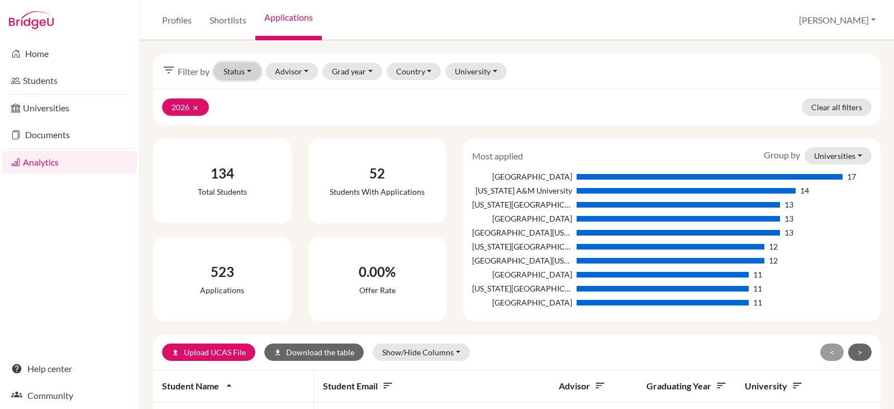
click at [245, 72] on button "Status" at bounding box center [237, 71] width 47 height 17
click at [530, 68] on div "filter_list Filter by Status Not sent Sent Successful Attending Advisor Bacila,…" at bounding box center [517, 71] width 728 height 35
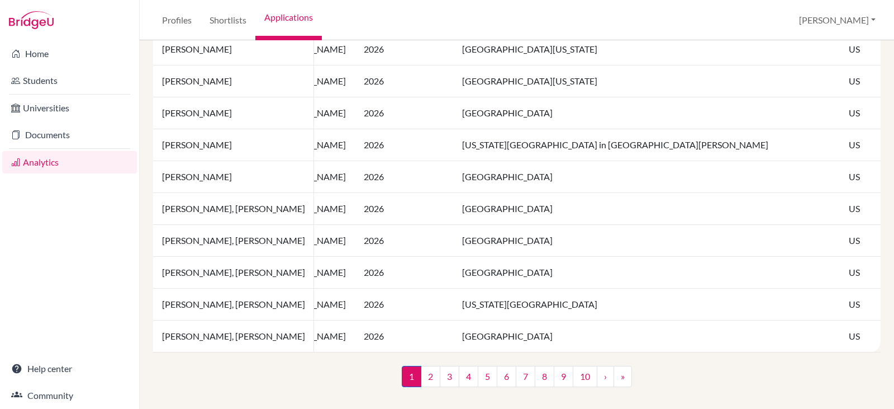
scroll to position [855, 0]
click at [424, 377] on link "2" at bounding box center [431, 375] width 20 height 21
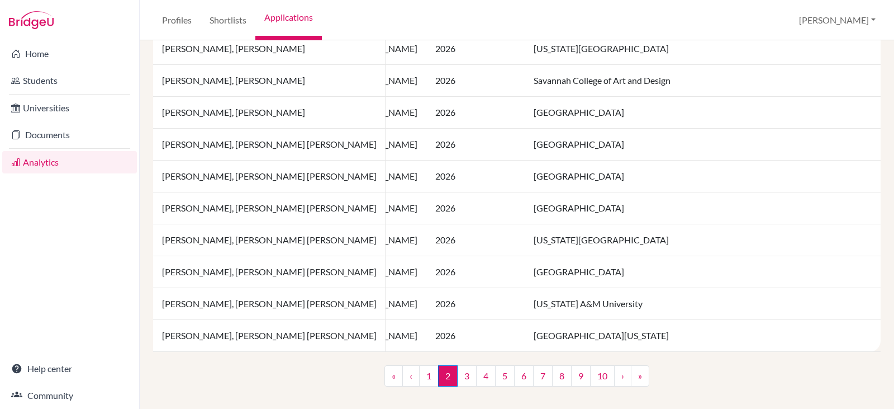
scroll to position [855, 0]
click at [458, 376] on link "3" at bounding box center [467, 375] width 20 height 21
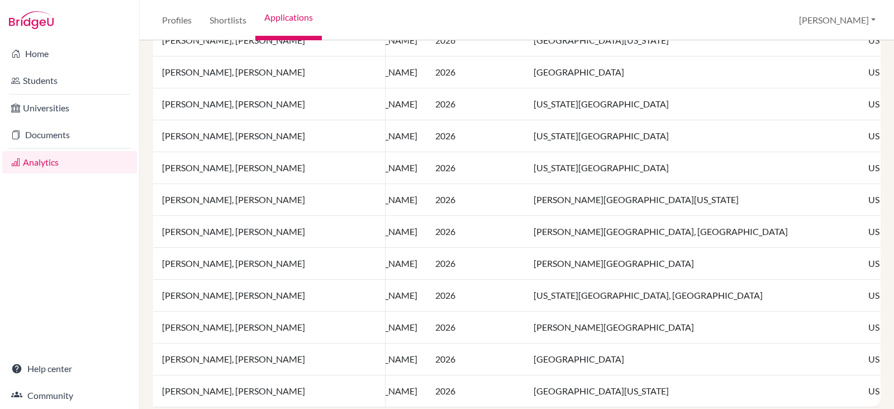
scroll to position [855, 0]
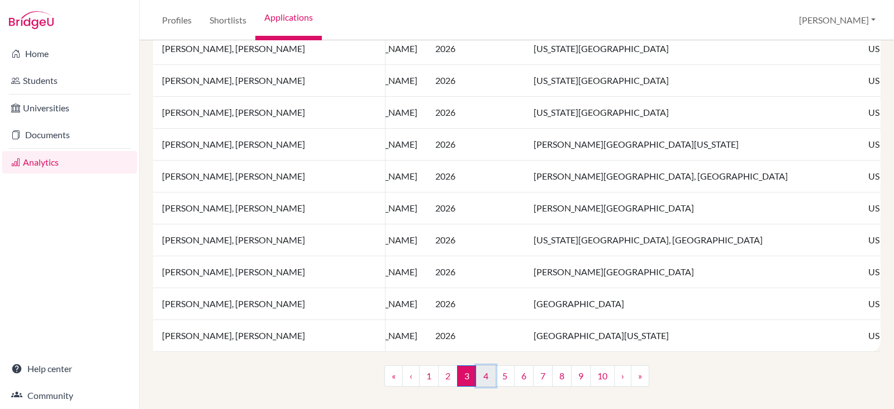
click at [482, 375] on link "4" at bounding box center [486, 375] width 20 height 21
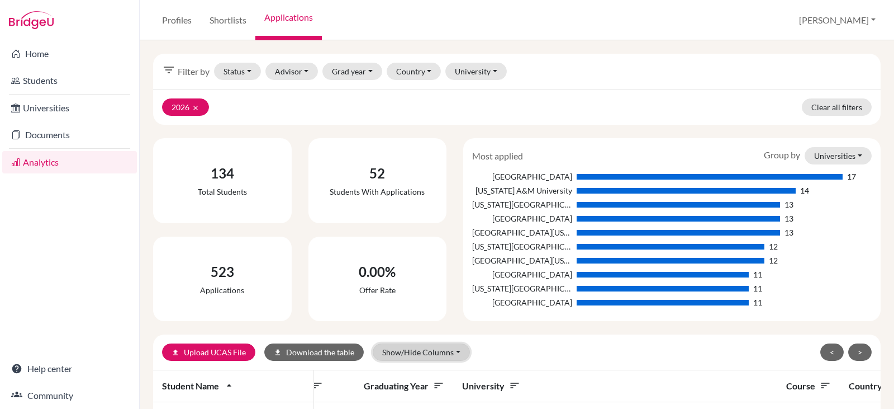
click at [445, 350] on button "Show/Hide Columns" at bounding box center [421, 351] width 97 height 17
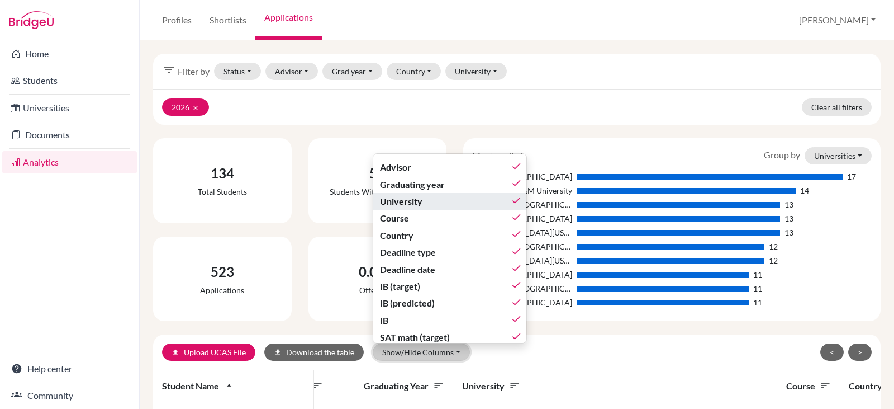
scroll to position [51, 0]
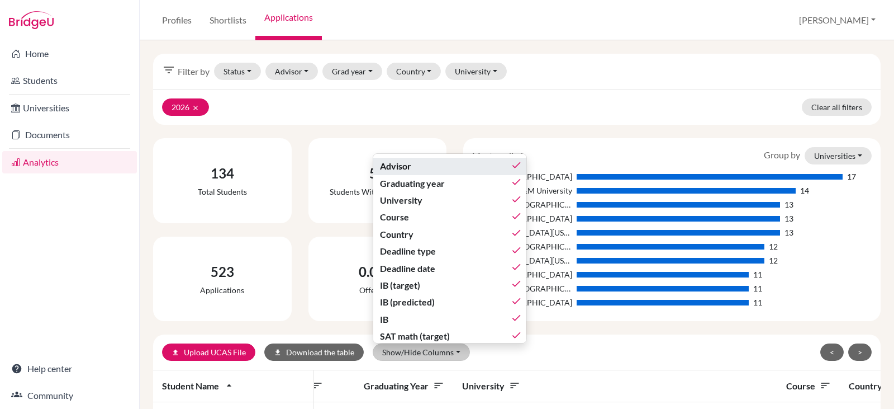
click at [512, 162] on icon "done" at bounding box center [516, 164] width 11 height 11
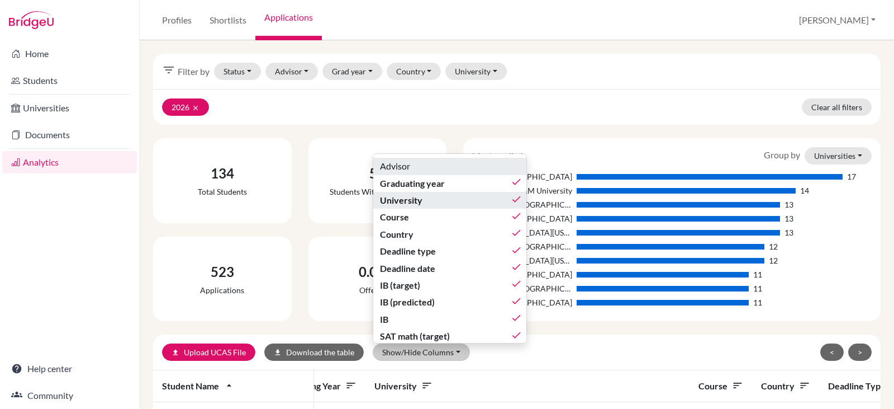
click at [517, 200] on icon "done" at bounding box center [516, 198] width 11 height 11
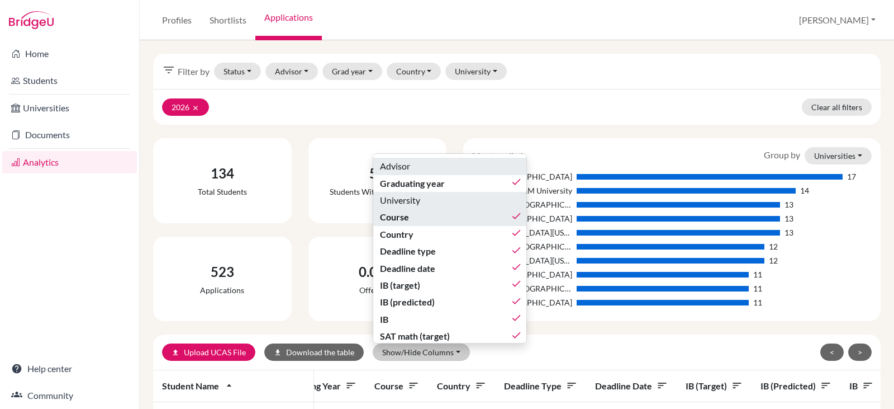
click at [514, 216] on icon "done" at bounding box center [516, 215] width 11 height 11
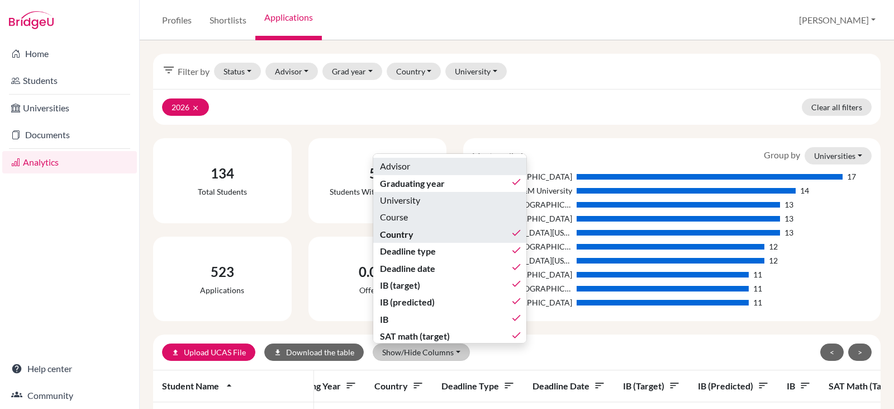
click at [515, 233] on icon "done" at bounding box center [516, 232] width 11 height 11
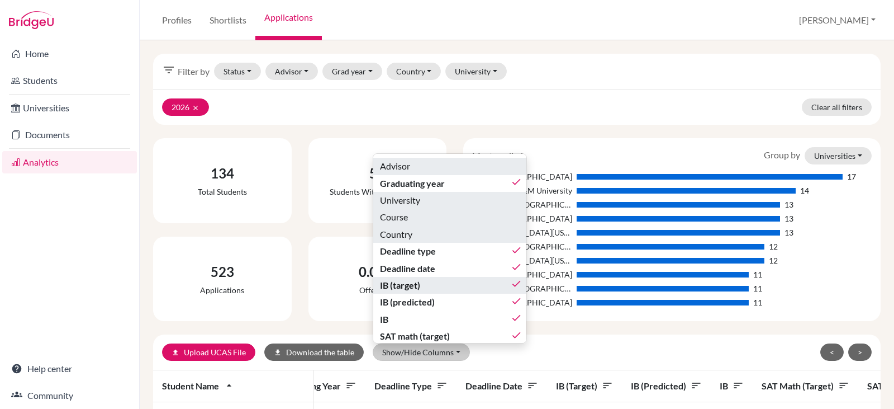
click at [518, 285] on icon "done" at bounding box center [516, 283] width 11 height 11
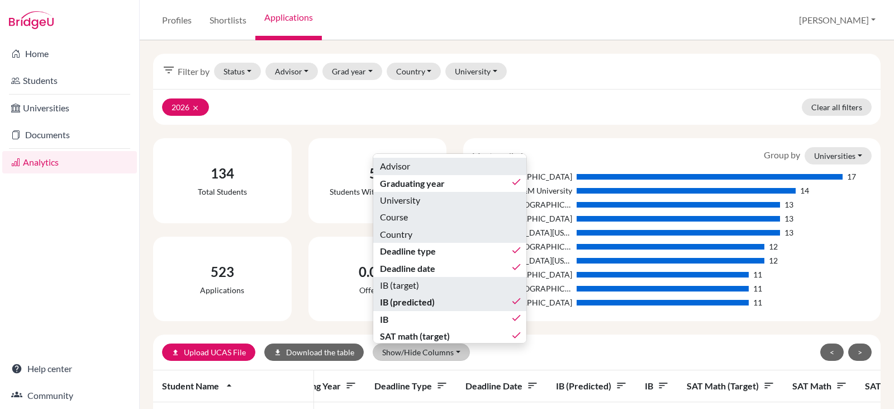
click at [517, 297] on icon "done" at bounding box center [516, 300] width 11 height 11
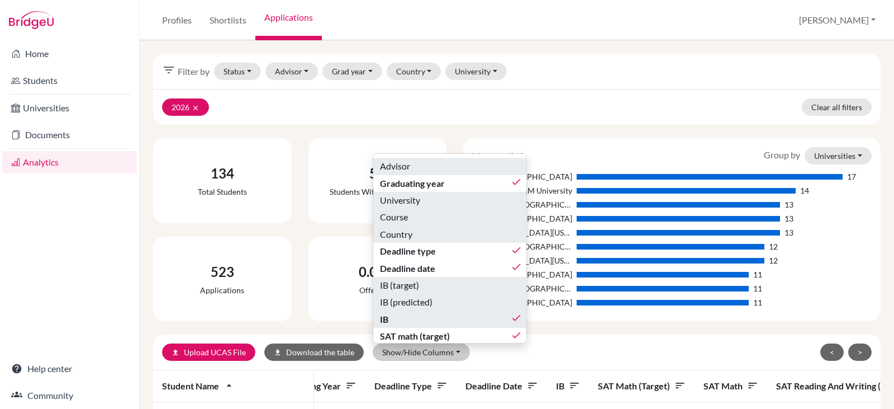
click at [513, 320] on icon "done" at bounding box center [516, 317] width 11 height 11
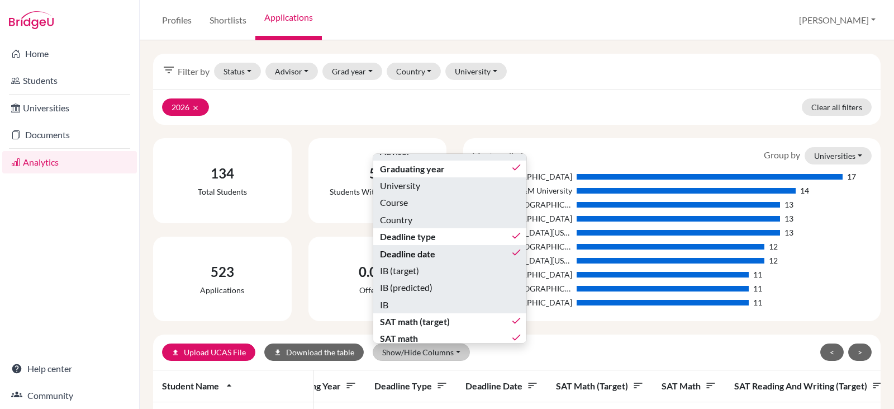
scroll to position [173, 0]
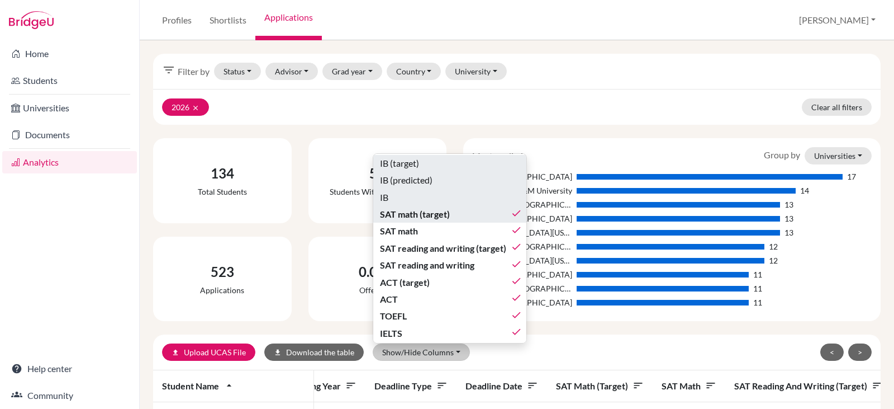
click at [514, 214] on icon "done" at bounding box center [516, 212] width 11 height 11
click at [515, 232] on icon "done" at bounding box center [516, 229] width 11 height 11
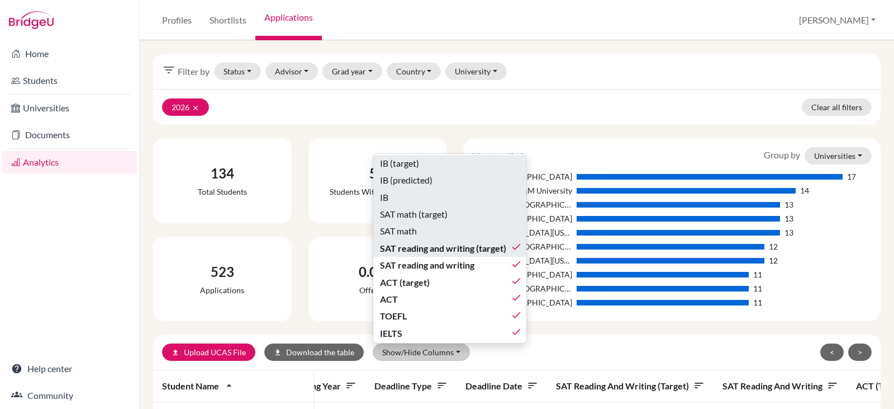
click at [515, 246] on icon "done" at bounding box center [516, 246] width 11 height 11
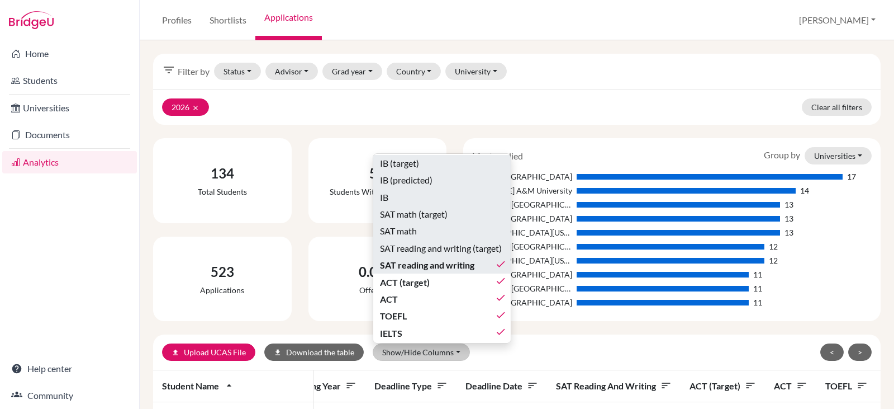
click at [500, 266] on icon "done" at bounding box center [500, 263] width 11 height 11
click at [499, 280] on icon "done" at bounding box center [500, 280] width 11 height 11
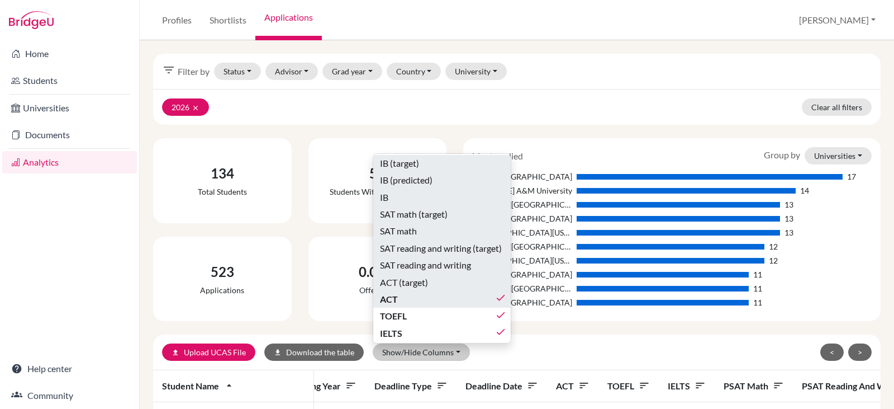
click at [499, 299] on icon "done" at bounding box center [500, 297] width 11 height 11
click at [499, 315] on icon "done" at bounding box center [500, 314] width 11 height 11
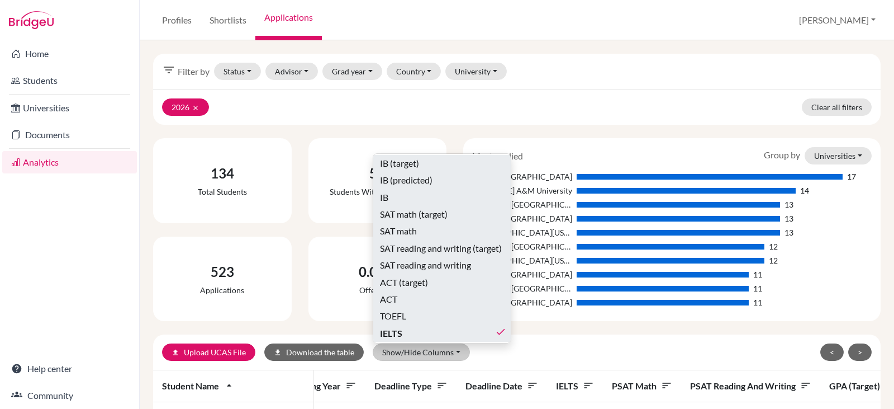
click at [500, 330] on icon "done" at bounding box center [500, 331] width 11 height 11
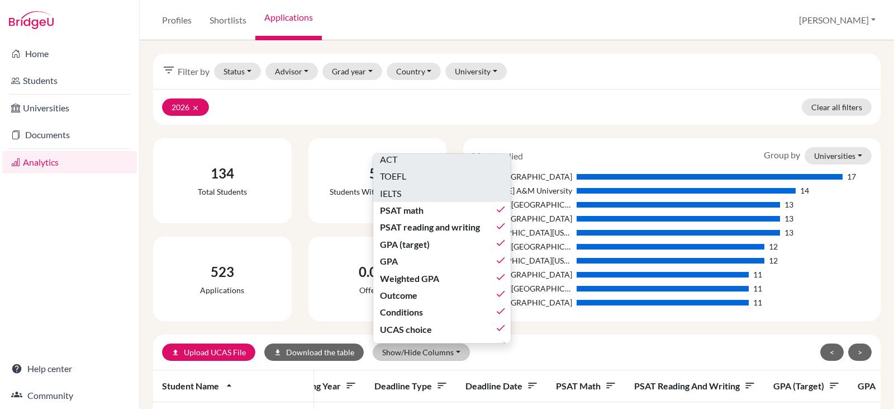
scroll to position [372, 0]
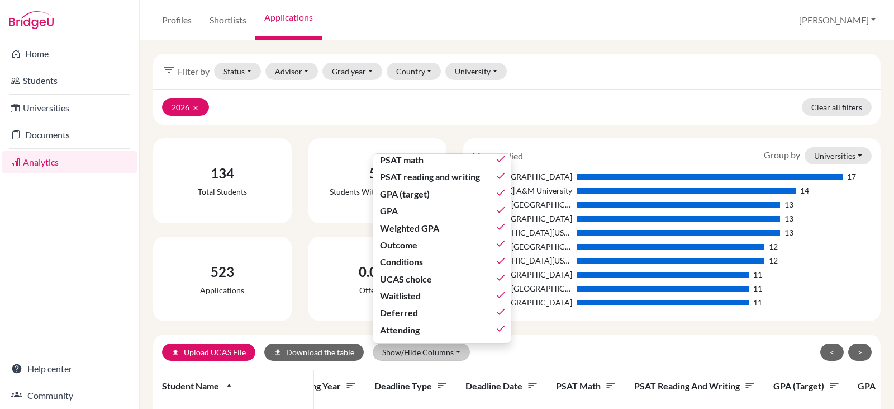
click at [578, 101] on div "2026 clear Clear all filters" at bounding box center [517, 107] width 728 height 36
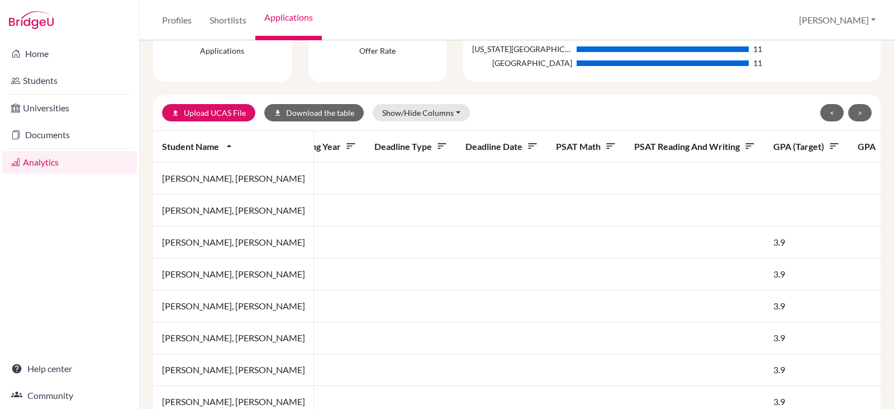
scroll to position [240, 0]
click at [527, 143] on icon "sort" at bounding box center [532, 145] width 11 height 11
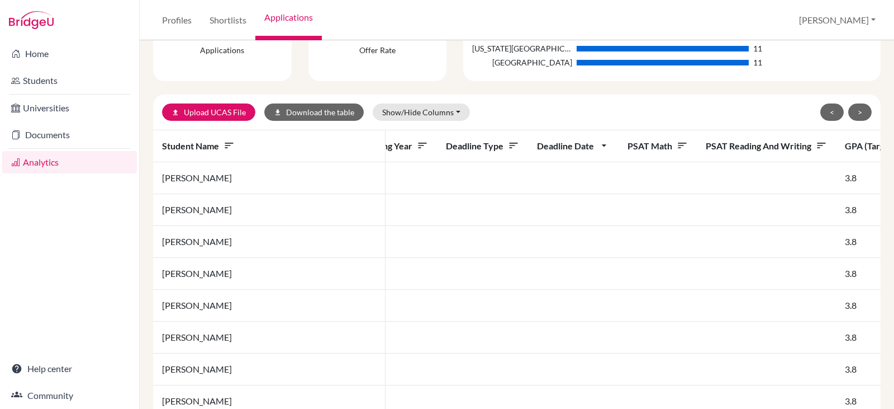
click at [599, 141] on icon "arrow_drop_down" at bounding box center [604, 145] width 11 height 11
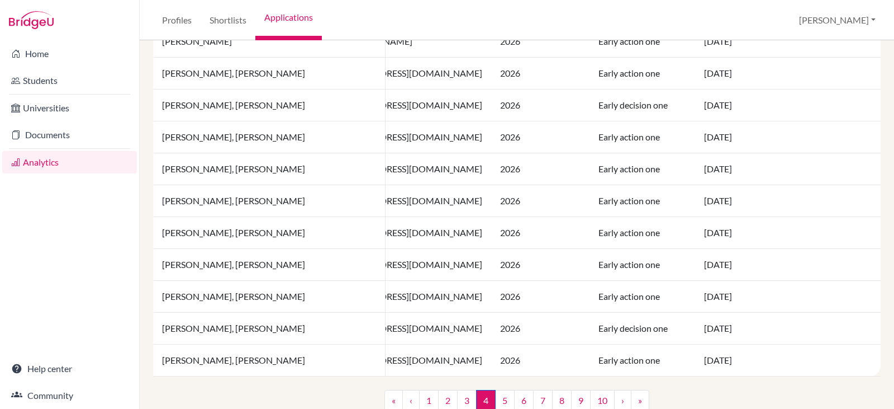
scroll to position [855, 0]
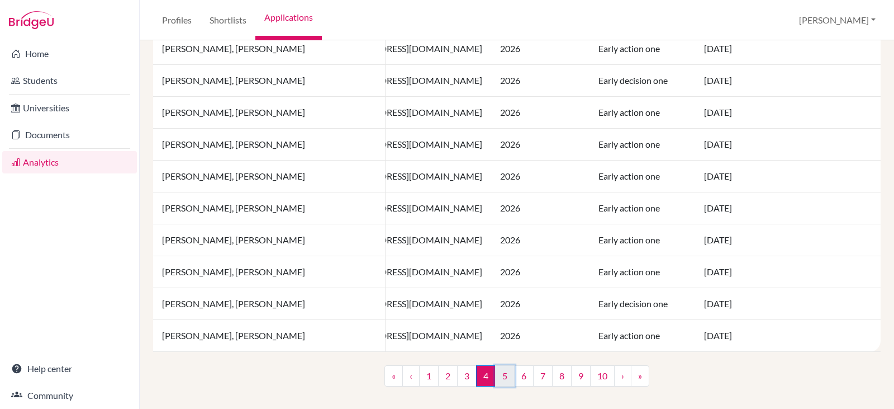
click at [501, 371] on link "5" at bounding box center [505, 375] width 20 height 21
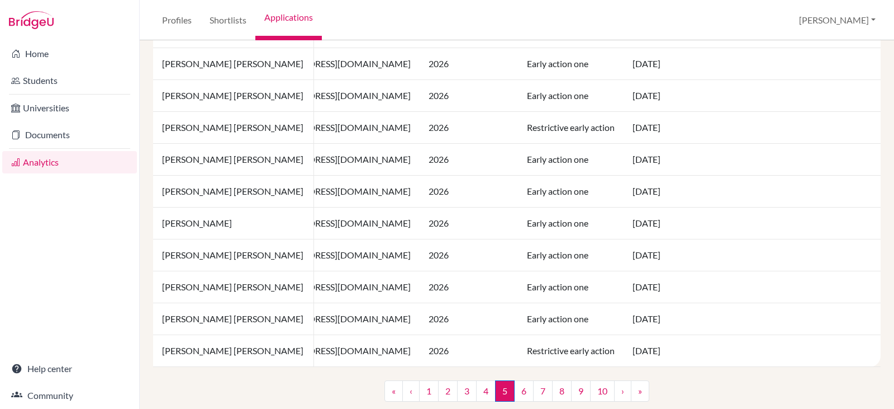
scroll to position [844, 0]
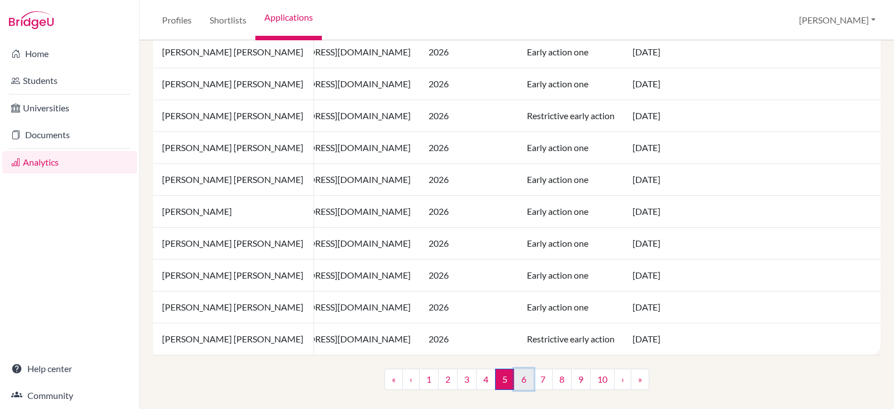
click at [517, 388] on link "6" at bounding box center [524, 378] width 20 height 21
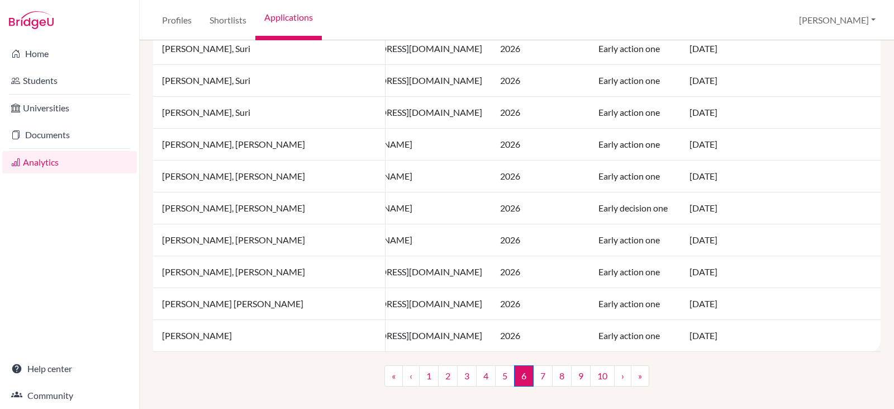
scroll to position [855, 0]
click at [539, 376] on link "7" at bounding box center [543, 375] width 20 height 21
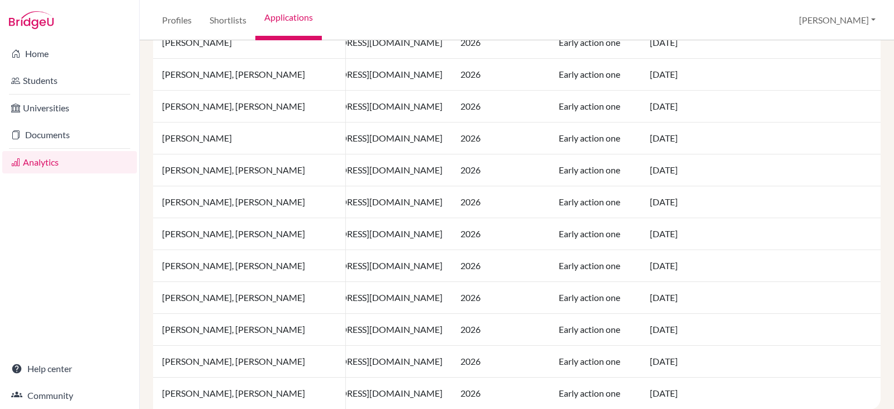
scroll to position [855, 0]
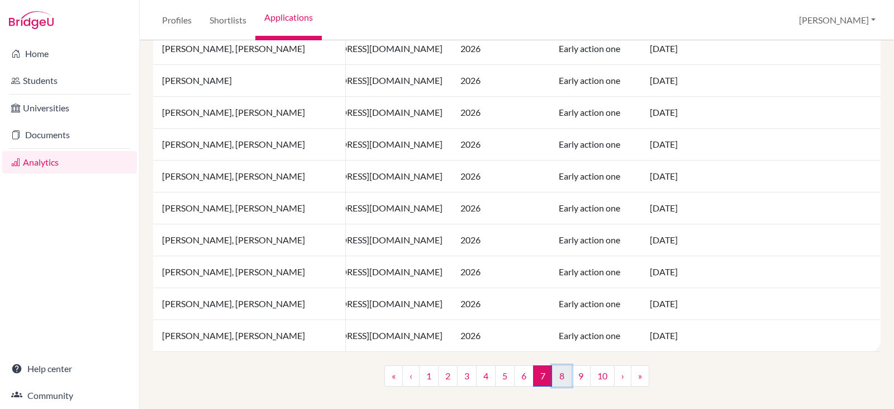
click at [558, 378] on link "8" at bounding box center [562, 375] width 20 height 21
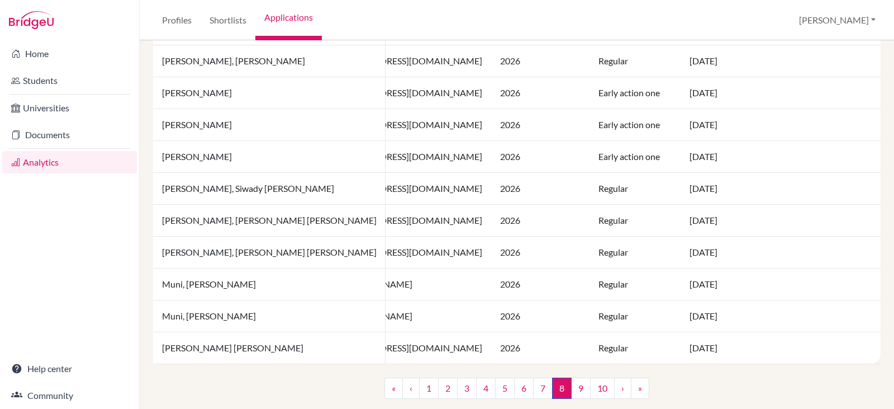
scroll to position [855, 0]
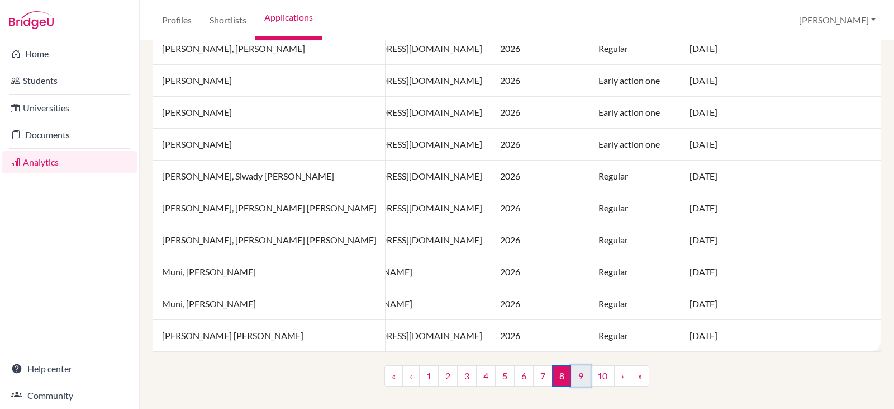
click at [575, 375] on link "9" at bounding box center [581, 375] width 20 height 21
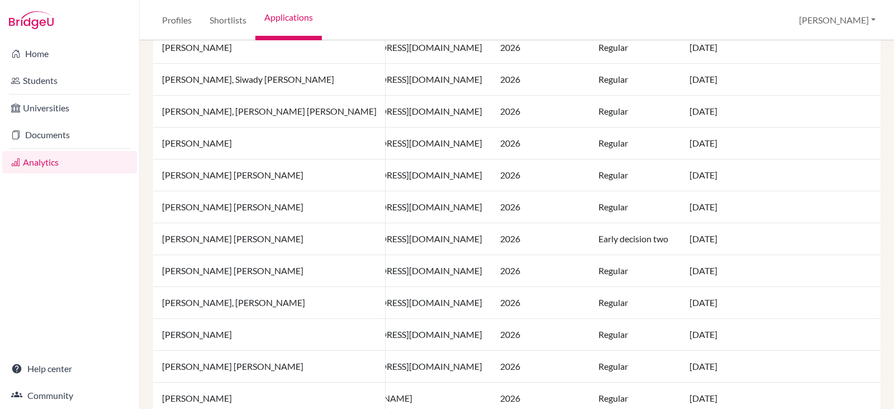
scroll to position [855, 0]
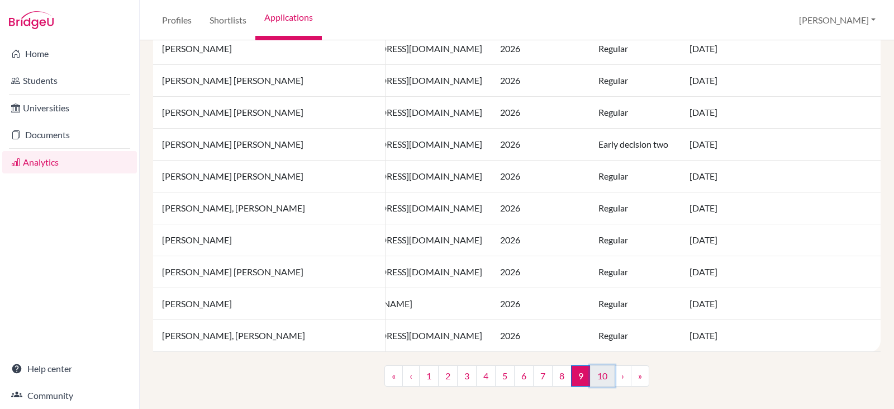
click at [595, 376] on link "10" at bounding box center [602, 375] width 25 height 21
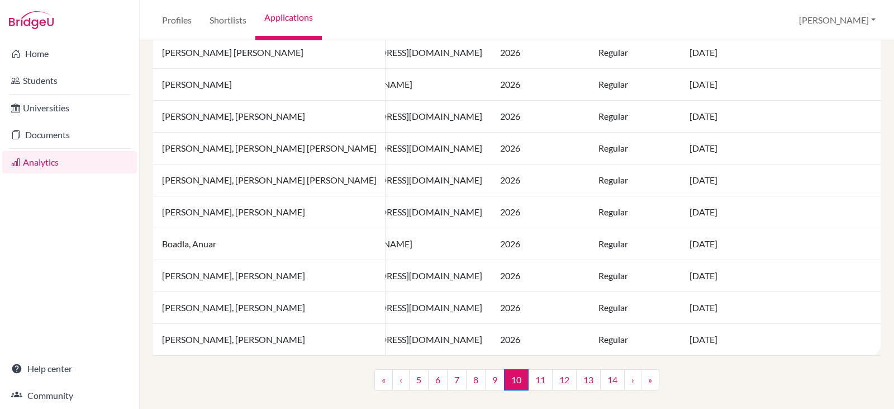
scroll to position [855, 0]
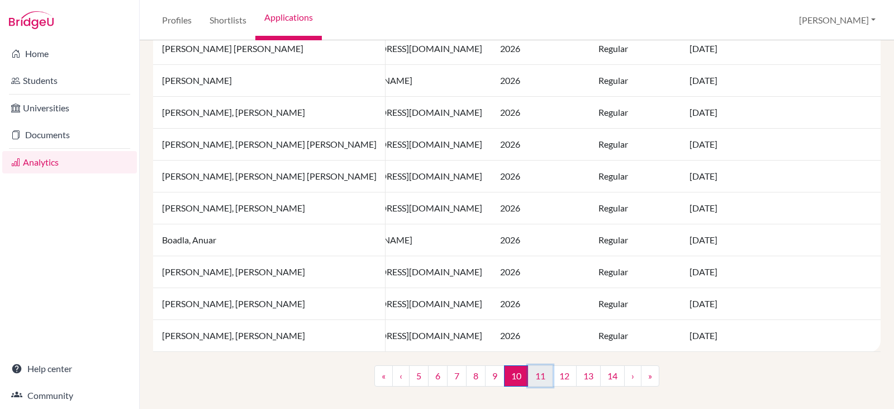
click at [536, 375] on link "11" at bounding box center [540, 375] width 25 height 21
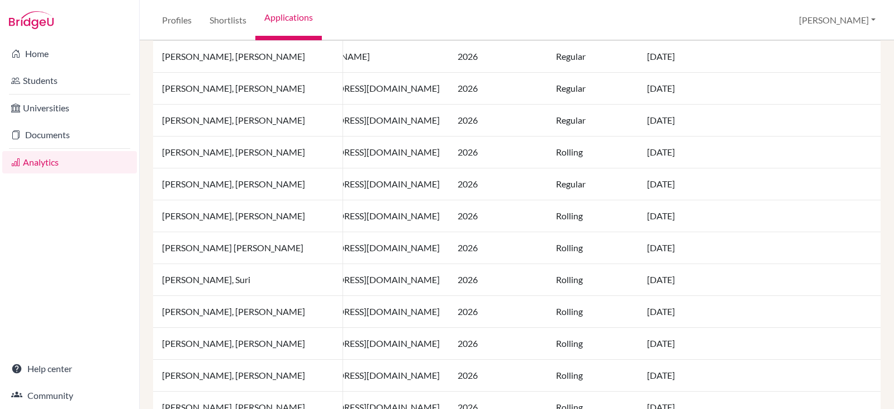
scroll to position [855, 0]
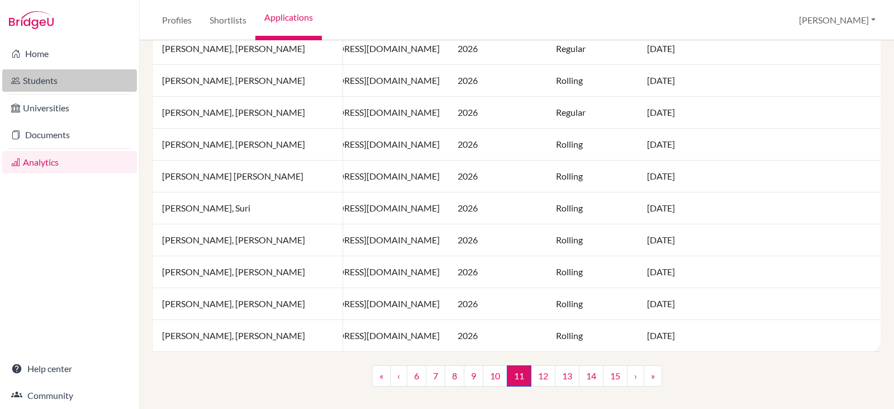
click at [38, 82] on link "Students" at bounding box center [69, 80] width 135 height 22
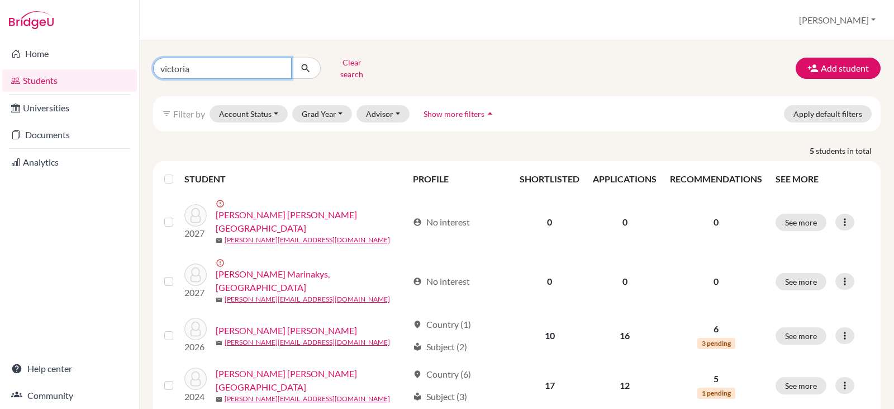
click at [202, 64] on input "victoria" at bounding box center [222, 68] width 139 height 21
type input "v"
type input "[PERSON_NAME]"
click at [305, 63] on icon "submit" at bounding box center [305, 68] width 11 height 11
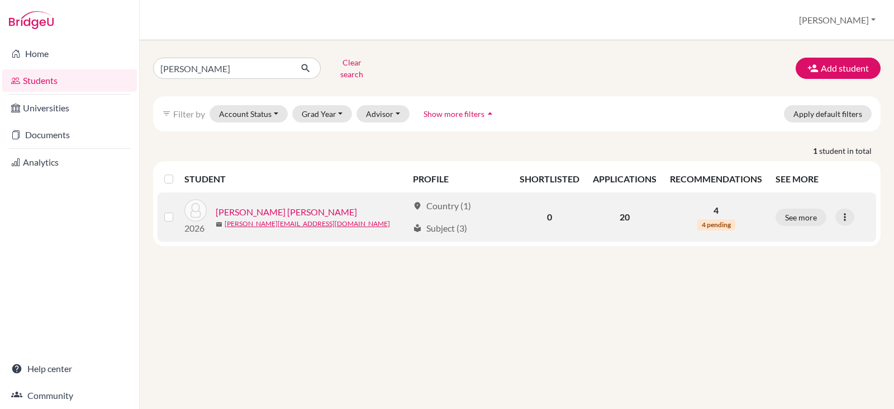
click at [249, 205] on link "[PERSON_NAME] [PERSON_NAME]" at bounding box center [286, 211] width 141 height 13
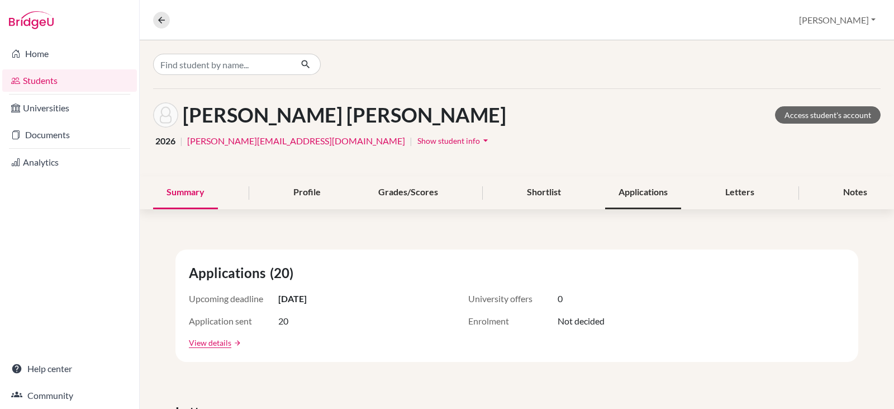
click at [623, 188] on div "Applications" at bounding box center [643, 192] width 76 height 33
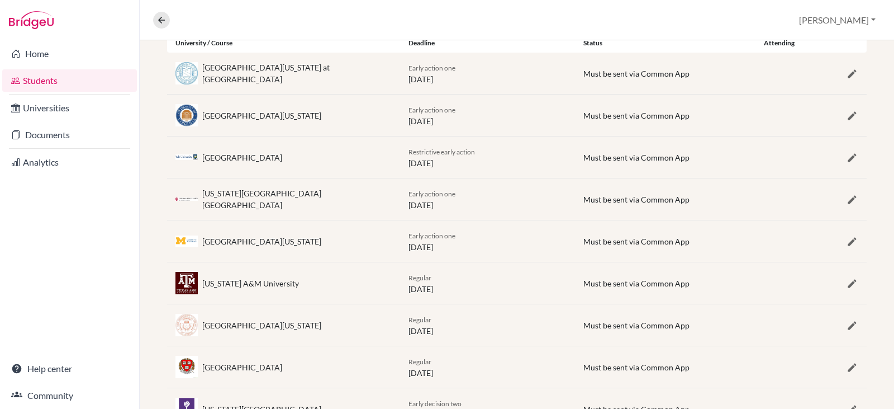
scroll to position [249, 0]
click at [43, 79] on link "Students" at bounding box center [69, 80] width 135 height 22
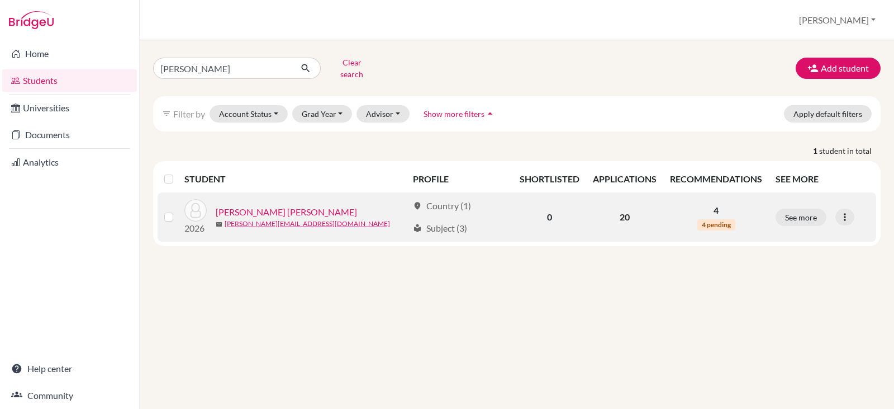
click at [278, 205] on link "[PERSON_NAME] [PERSON_NAME]" at bounding box center [286, 211] width 141 height 13
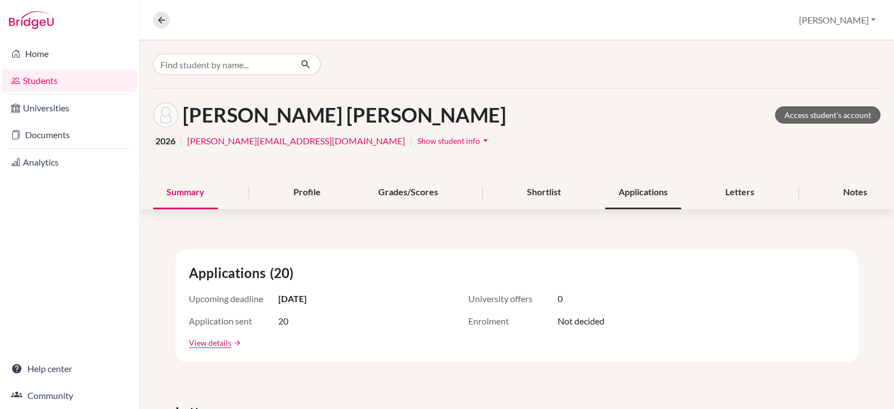
click at [623, 193] on div "Applications" at bounding box center [643, 192] width 76 height 33
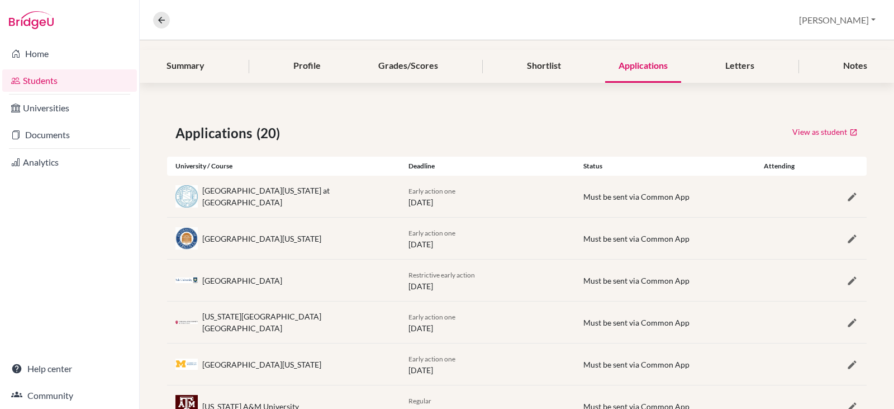
scroll to position [125, 0]
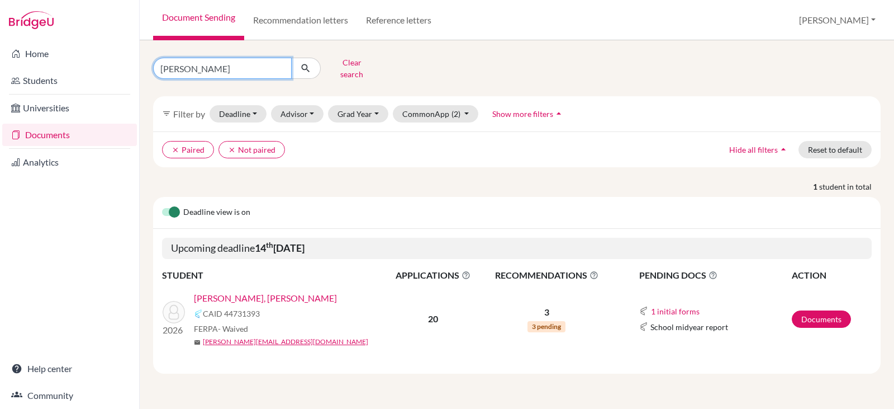
click at [231, 69] on input "[PERSON_NAME]" at bounding box center [222, 68] width 139 height 21
type input "a"
type input "victoria"
click at [305, 63] on icon "submit" at bounding box center [305, 68] width 11 height 11
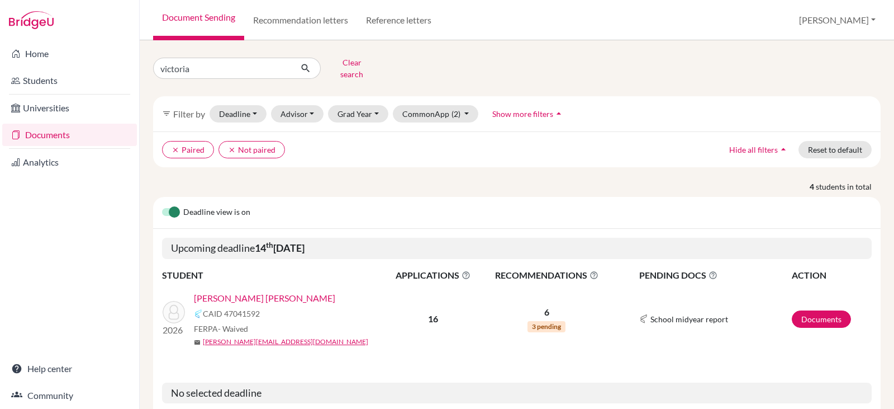
click at [262, 291] on link "[PERSON_NAME] [PERSON_NAME]" at bounding box center [264, 297] width 141 height 13
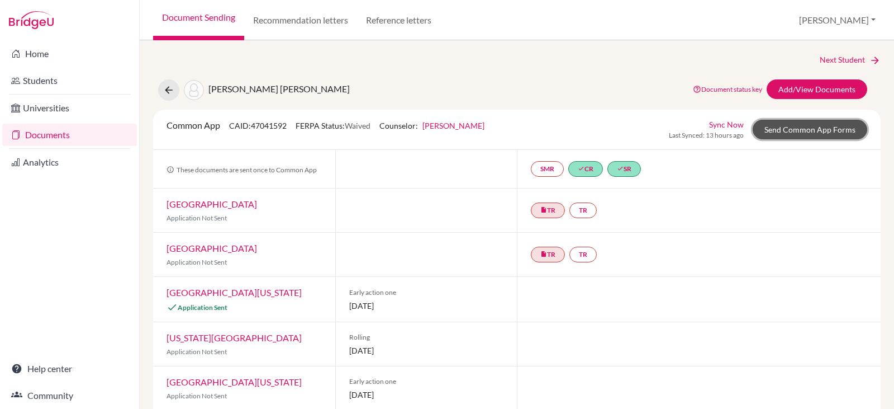
click at [779, 132] on link "Send Common App Forms" at bounding box center [810, 130] width 115 height 20
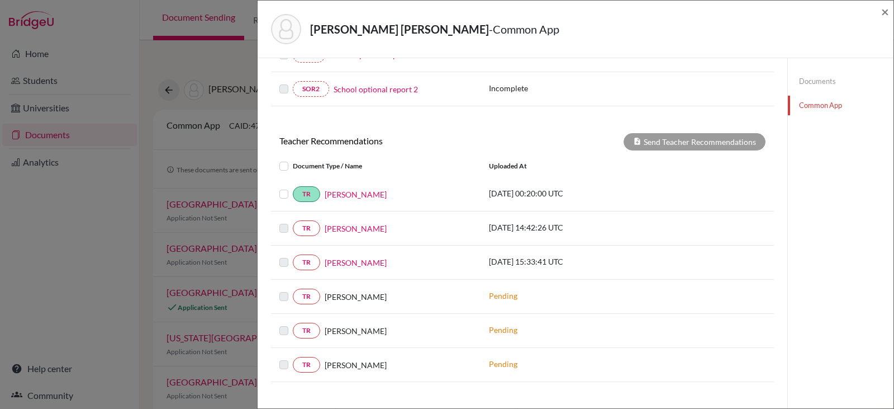
scroll to position [334, 0]
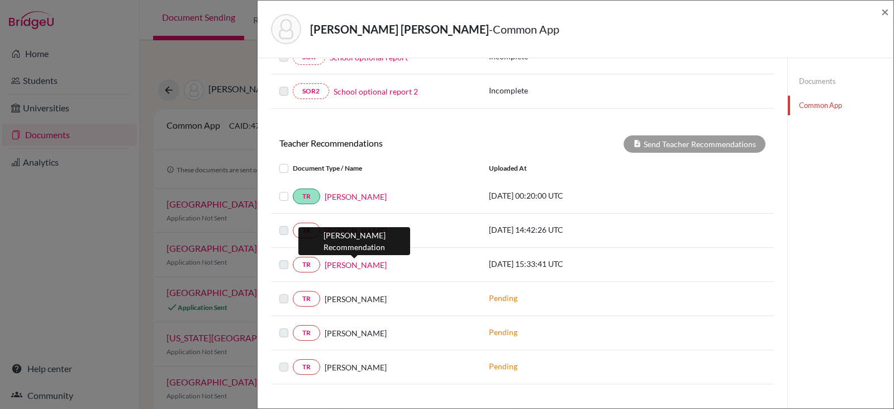
click at [343, 266] on link "[PERSON_NAME]" at bounding box center [356, 265] width 62 height 12
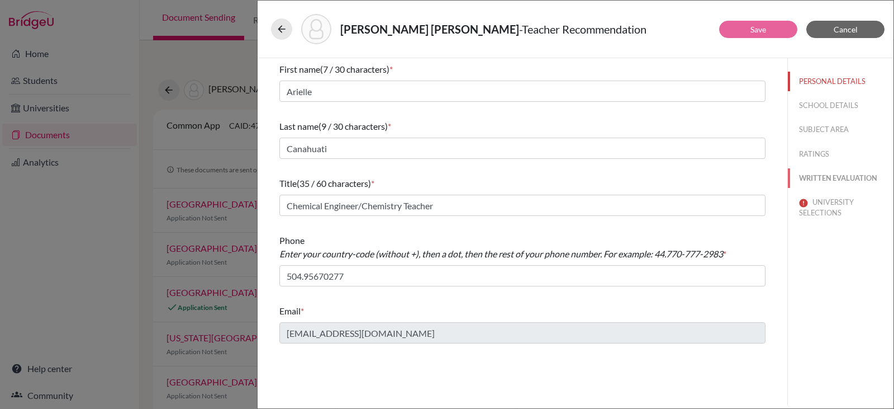
click at [825, 172] on button "WRITTEN EVALUATION" at bounding box center [841, 178] width 106 height 20
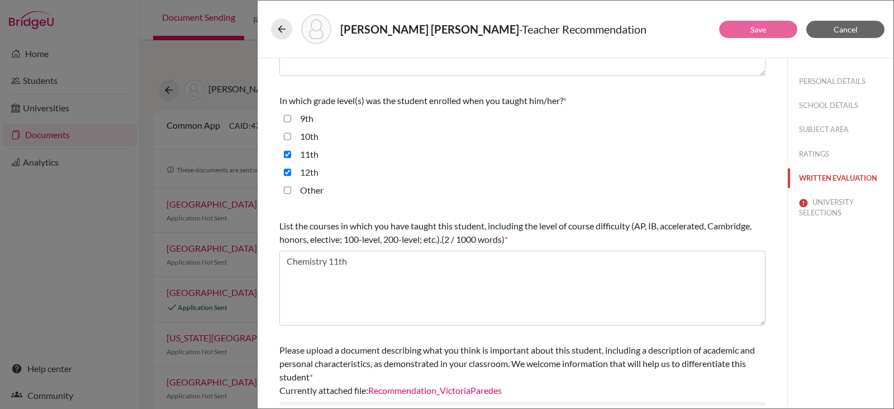
scroll to position [299, 0]
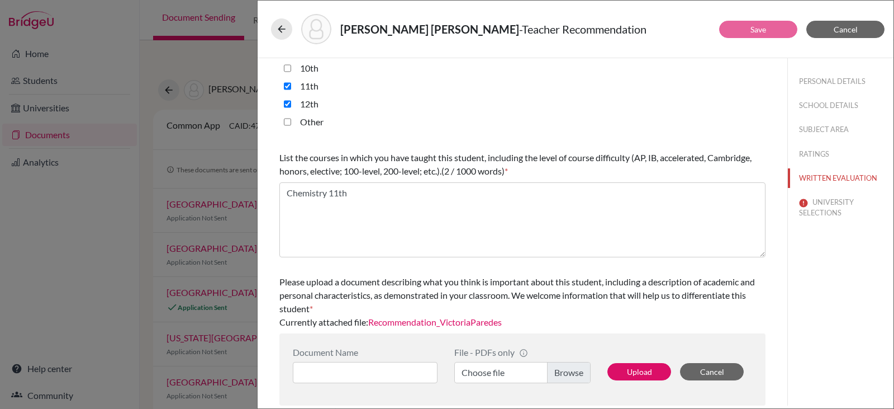
click at [458, 321] on link "Recommendation_VictoriaParedes" at bounding box center [435, 321] width 134 height 11
click at [821, 202] on button "UNIVERSITY SELECTIONS" at bounding box center [841, 207] width 106 height 30
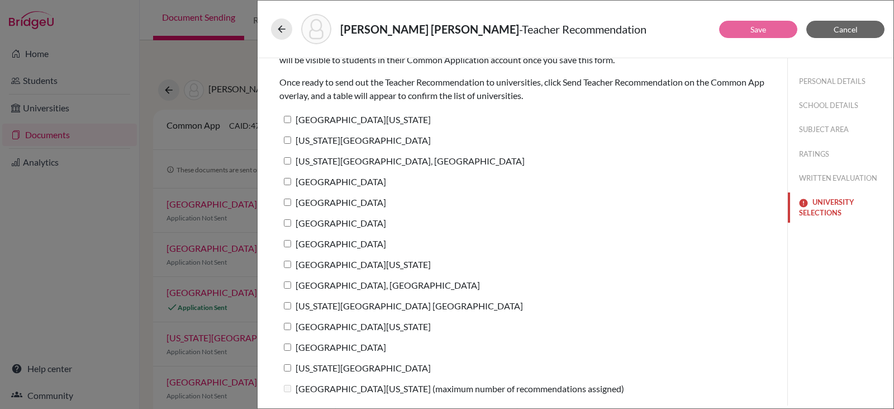
scroll to position [0, 0]
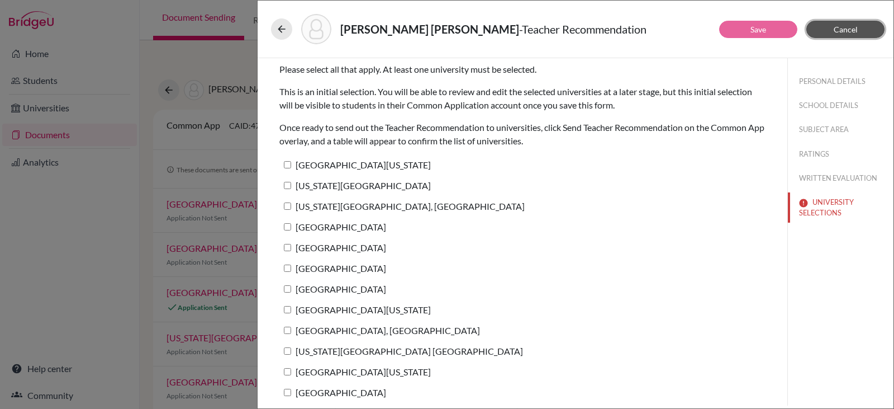
click at [839, 29] on span "Cancel" at bounding box center [846, 30] width 24 height 10
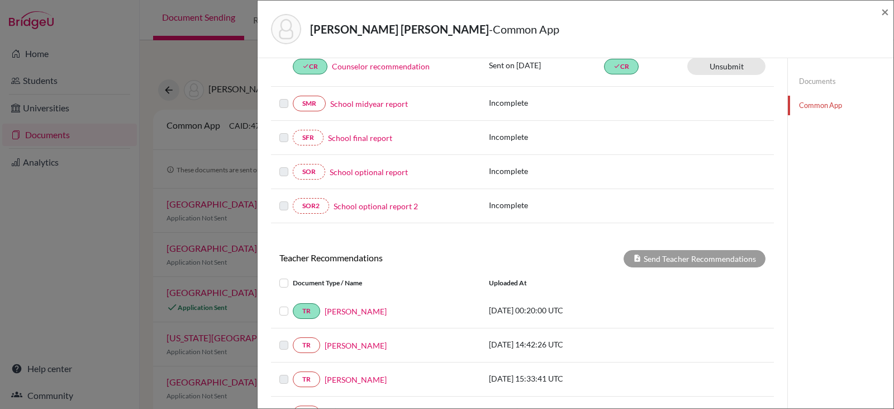
scroll to position [221, 0]
click at [293, 371] on label at bounding box center [293, 371] width 0 height 0
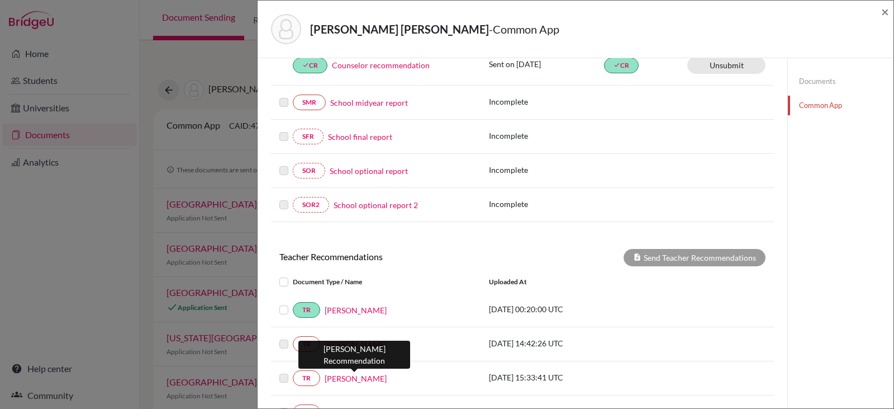
click at [337, 378] on link "[PERSON_NAME]" at bounding box center [356, 378] width 62 height 12
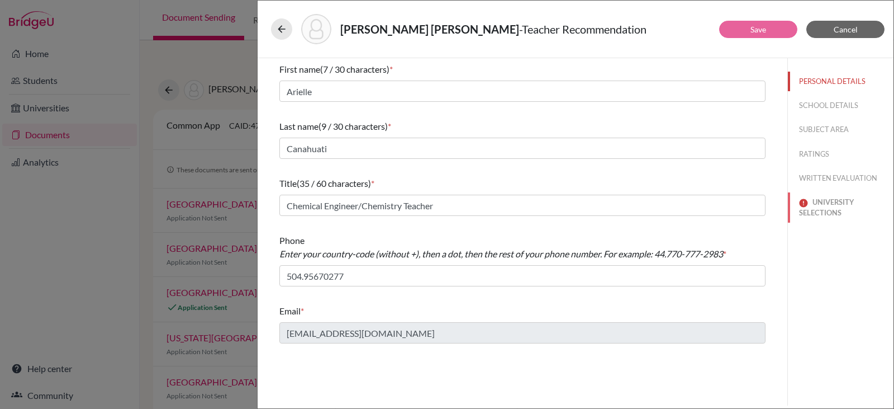
click at [827, 203] on button "UNIVERSITY SELECTIONS" at bounding box center [841, 207] width 106 height 30
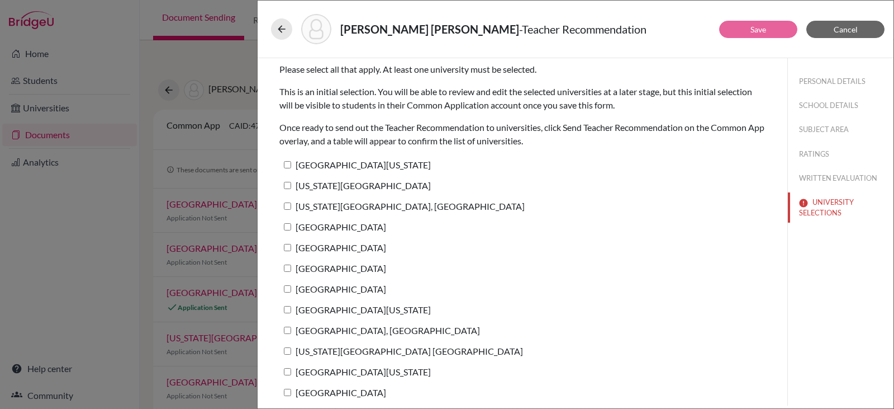
click at [289, 163] on input "University of Texas at Austin" at bounding box center [287, 164] width 7 height 7
checkbox input "true"
click at [288, 185] on input "Georgia Southern University" at bounding box center [287, 185] width 7 height 7
checkbox input "true"
click at [288, 202] on input "Pennsylvania State University, University Park" at bounding box center [287, 205] width 7 height 7
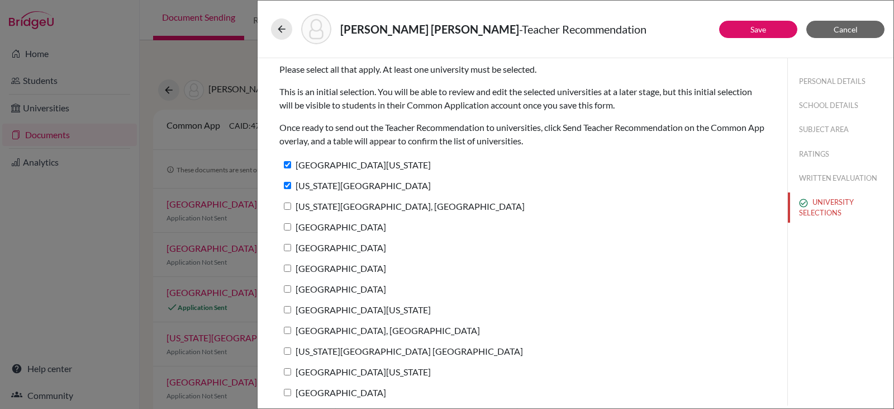
checkbox input "true"
click at [290, 225] on input "Princeton University" at bounding box center [287, 226] width 7 height 7
checkbox input "true"
click at [288, 250] on input "Rice University" at bounding box center [287, 247] width 7 height 7
checkbox input "true"
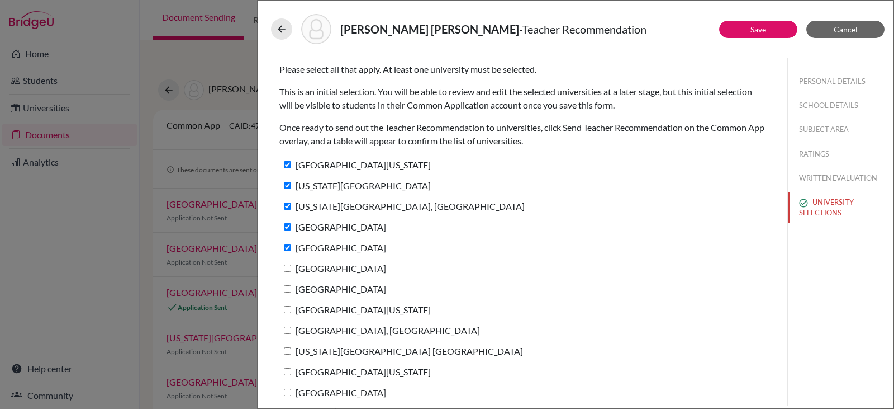
click at [290, 269] on input "University of Notre Dame" at bounding box center [287, 267] width 7 height 7
checkbox input "true"
click at [290, 289] on input "Babson College" at bounding box center [287, 288] width 7 height 7
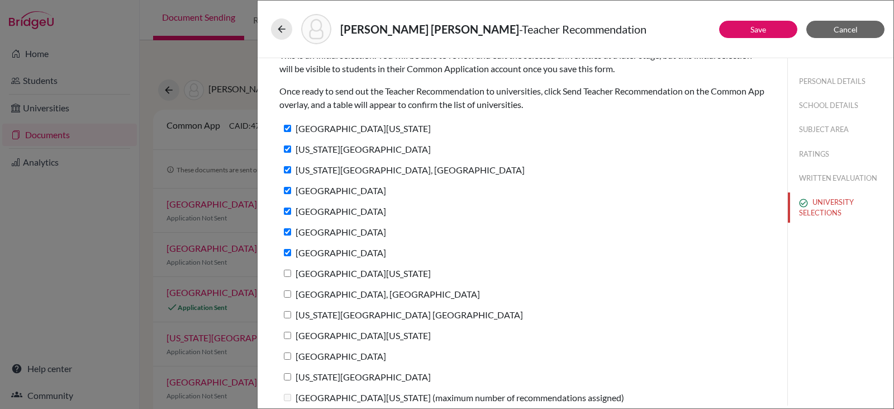
scroll to position [45, 0]
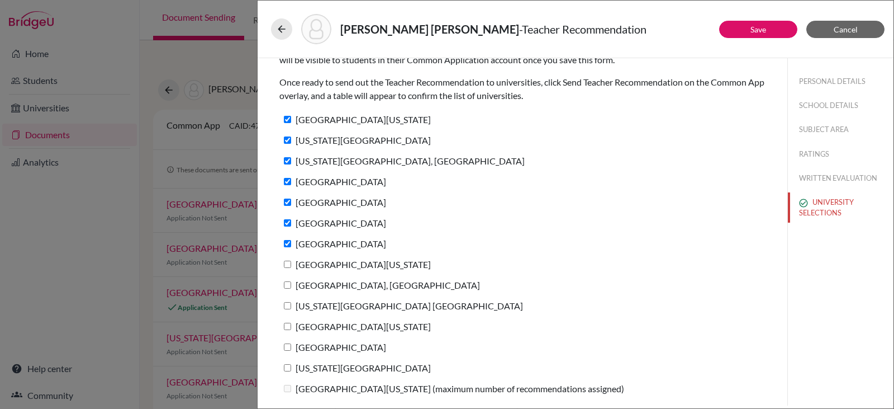
click at [290, 240] on input "Babson College" at bounding box center [287, 243] width 7 height 7
checkbox input "false"
click at [288, 225] on input "University of Notre Dame" at bounding box center [287, 222] width 7 height 7
checkbox input "false"
click at [288, 203] on input "Rice University" at bounding box center [287, 201] width 7 height 7
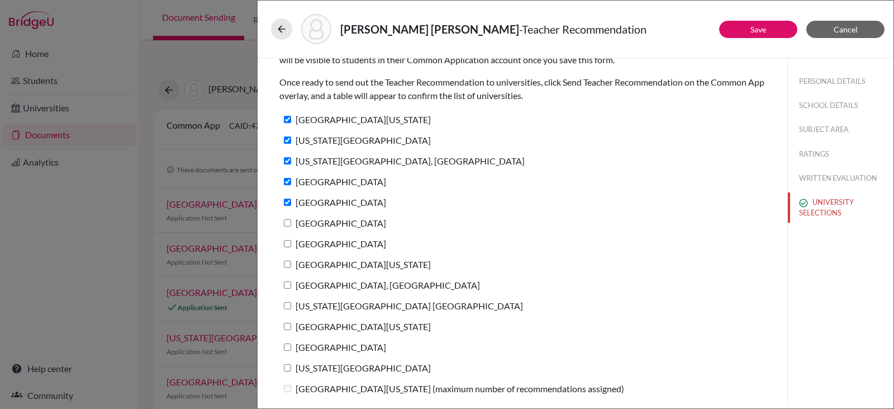
checkbox input "false"
click at [288, 178] on input "Princeton University" at bounding box center [287, 181] width 7 height 7
checkbox input "false"
click at [288, 157] on input "Pennsylvania State University, University Park" at bounding box center [287, 160] width 7 height 7
checkbox input "false"
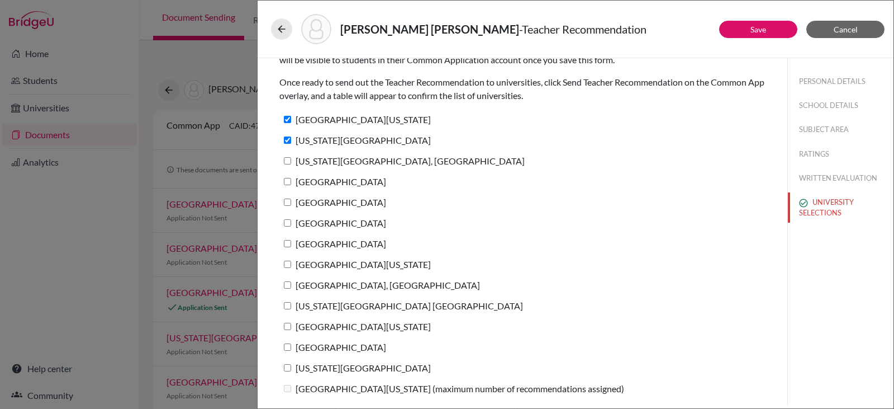
click at [288, 140] on input "Georgia Southern University" at bounding box center [287, 139] width 7 height 7
checkbox input "false"
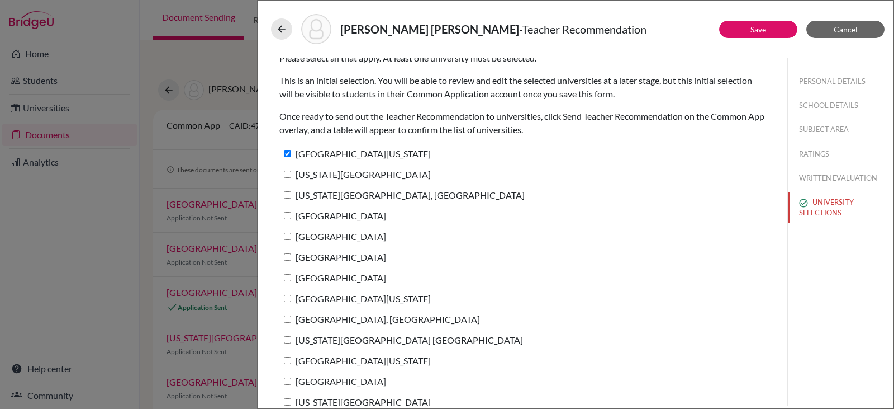
scroll to position [0, 0]
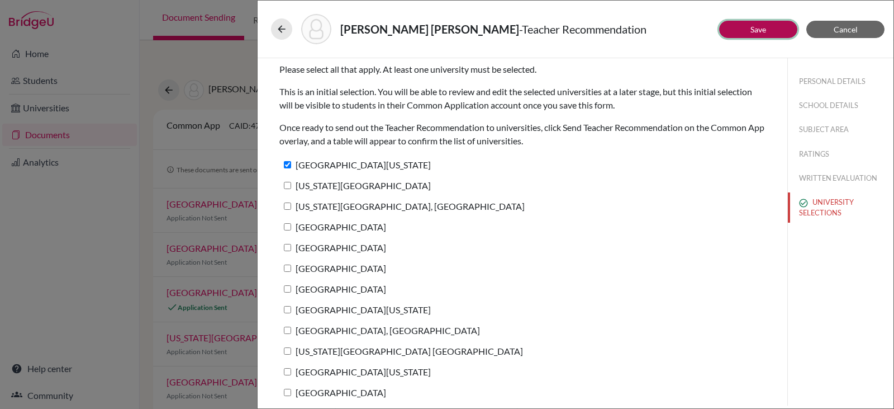
click at [746, 30] on button "Save" at bounding box center [759, 29] width 78 height 17
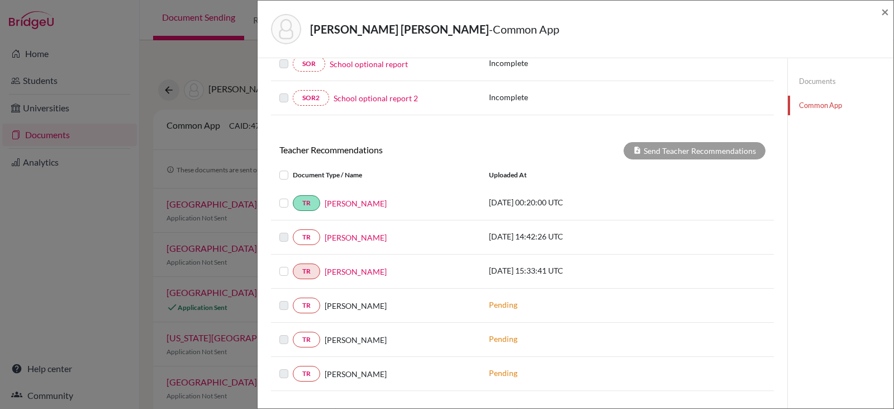
scroll to position [325, 0]
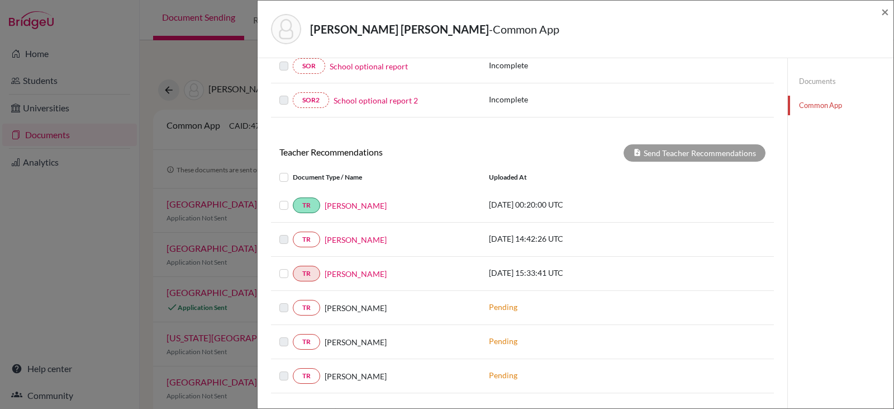
click at [293, 267] on label at bounding box center [293, 267] width 0 height 0
click at [0, 0] on input "checkbox" at bounding box center [0, 0] width 0 height 0
click at [643, 153] on button "Send Teacher Recommendations" at bounding box center [695, 152] width 142 height 17
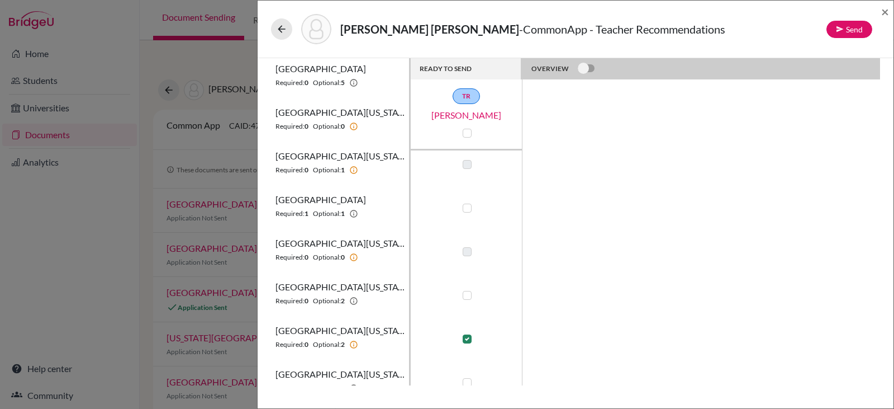
scroll to position [463, 0]
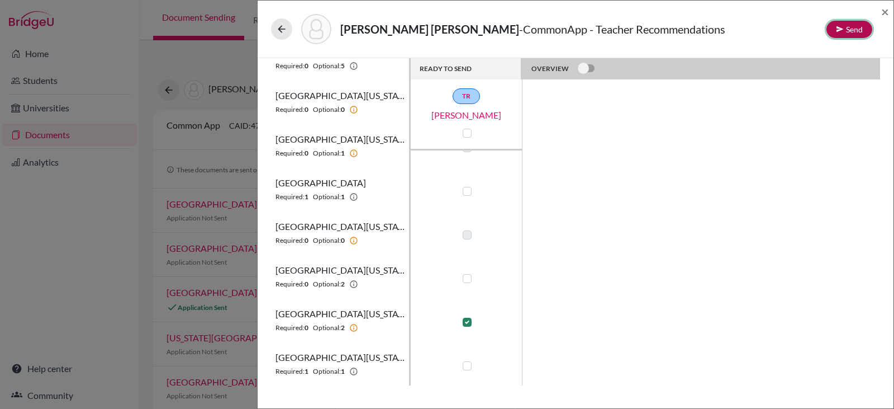
click at [849, 26] on button "Send" at bounding box center [850, 29] width 46 height 17
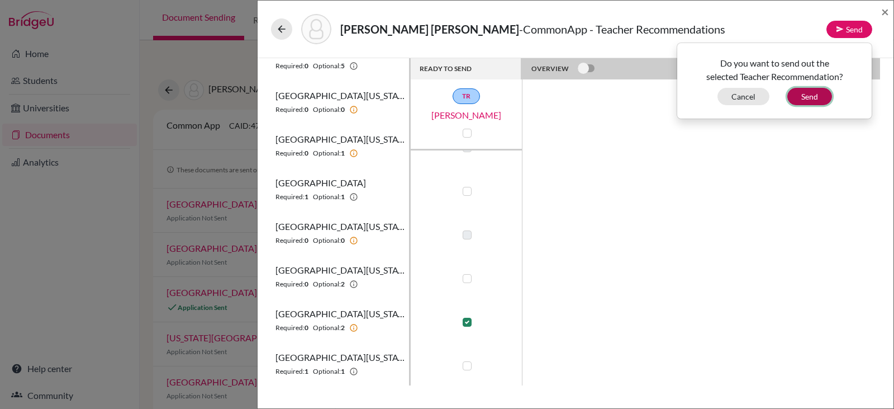
click at [807, 94] on button "Send" at bounding box center [810, 96] width 45 height 17
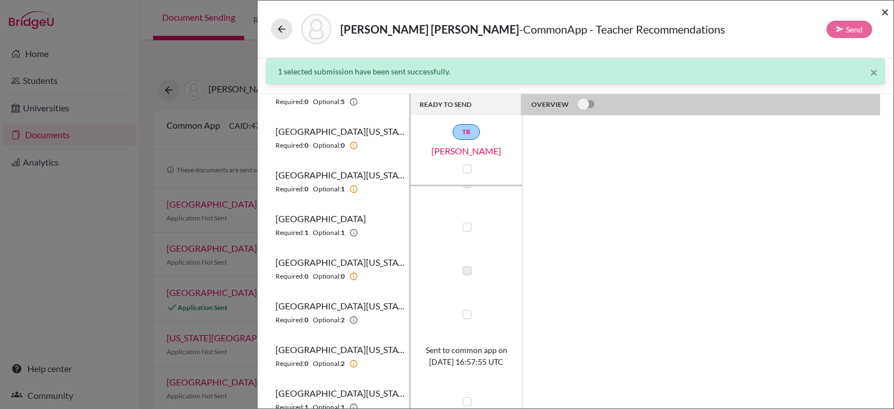
click at [884, 13] on span "×" at bounding box center [886, 11] width 8 height 16
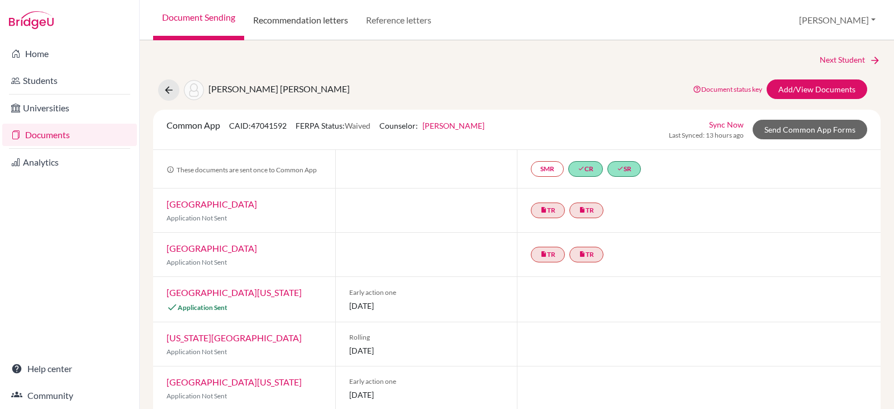
click at [285, 17] on link "Recommendation letters" at bounding box center [300, 20] width 113 height 40
